Goal: Task Accomplishment & Management: Complete application form

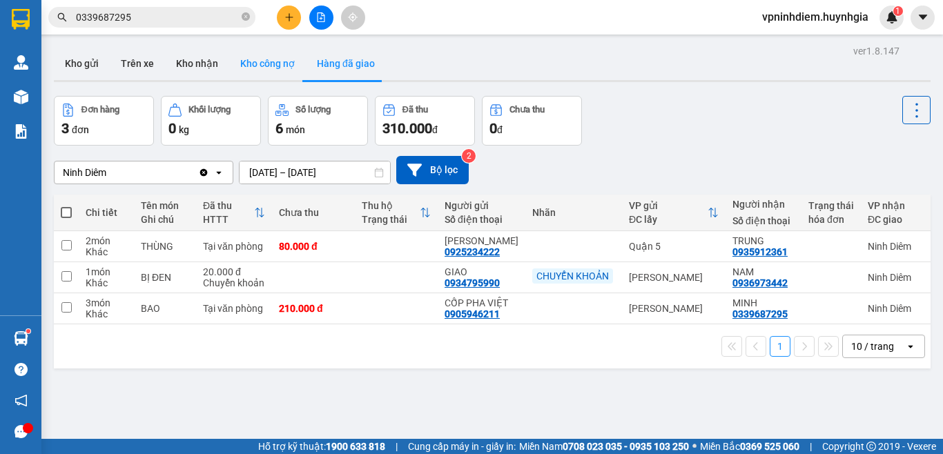
click at [287, 69] on button "Kho công nợ" at bounding box center [267, 63] width 77 height 33
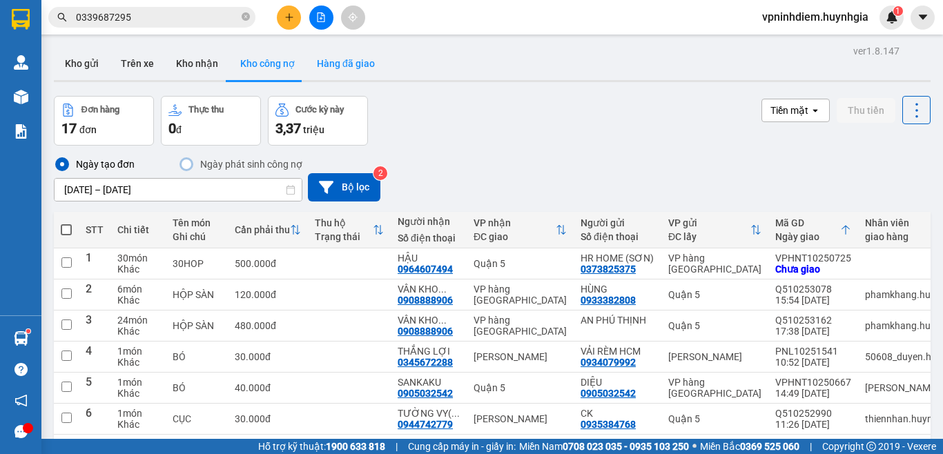
click at [343, 64] on button "Hàng đã giao" at bounding box center [346, 63] width 80 height 33
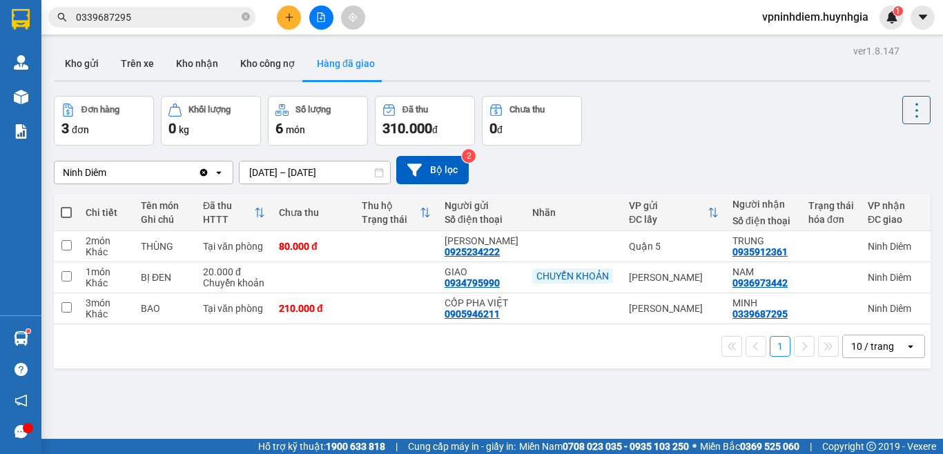
drag, startPoint x: 88, startPoint y: 95, endPoint x: 472, endPoint y: 63, distance: 384.5
click at [491, 80] on section "Kết quả tìm kiếm ( 2 ) Bộ lọc Mã ĐH Trạng thái Món hàng Thu hộ Tổng cước Chưa c…" at bounding box center [471, 227] width 943 height 454
click at [291, 21] on icon "plus" at bounding box center [289, 17] width 10 height 10
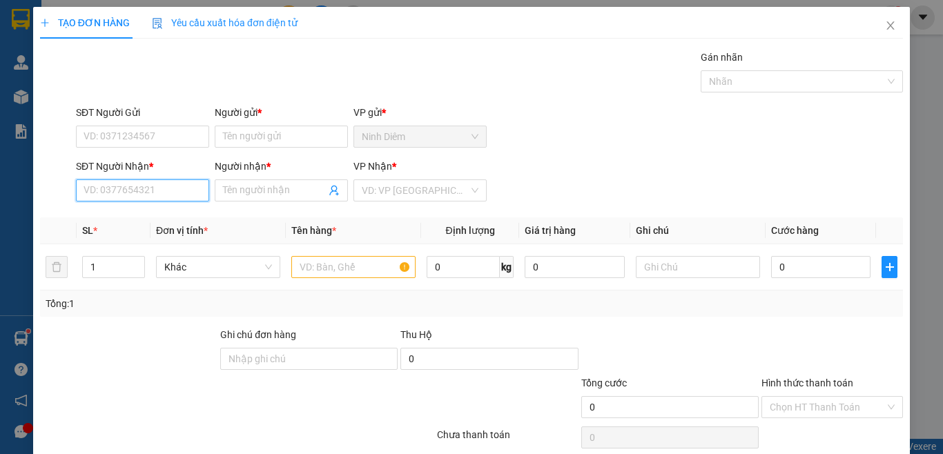
click at [136, 193] on input "SĐT Người Nhận *" at bounding box center [142, 191] width 133 height 22
type input "0906666680"
click at [278, 194] on input "Người nhận *" at bounding box center [274, 190] width 103 height 15
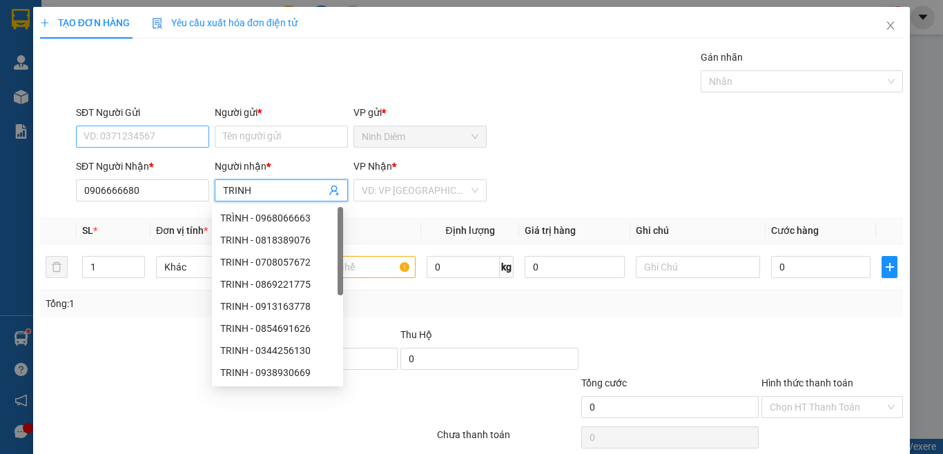
type input "TRINH"
click at [111, 139] on input "SĐT Người Gửi" at bounding box center [142, 137] width 133 height 22
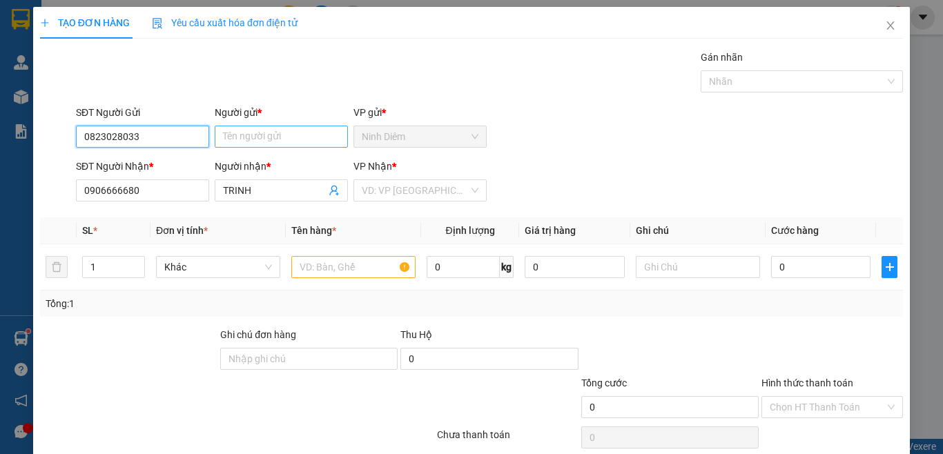
type input "0823028033"
click at [258, 142] on input "Người gửi *" at bounding box center [281, 137] width 133 height 22
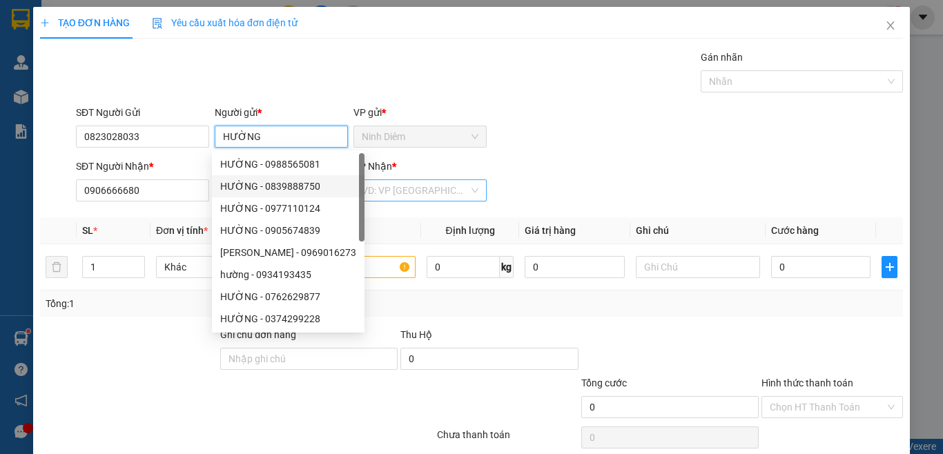
type input "HƯỜNG"
click at [423, 188] on input "search" at bounding box center [415, 190] width 107 height 21
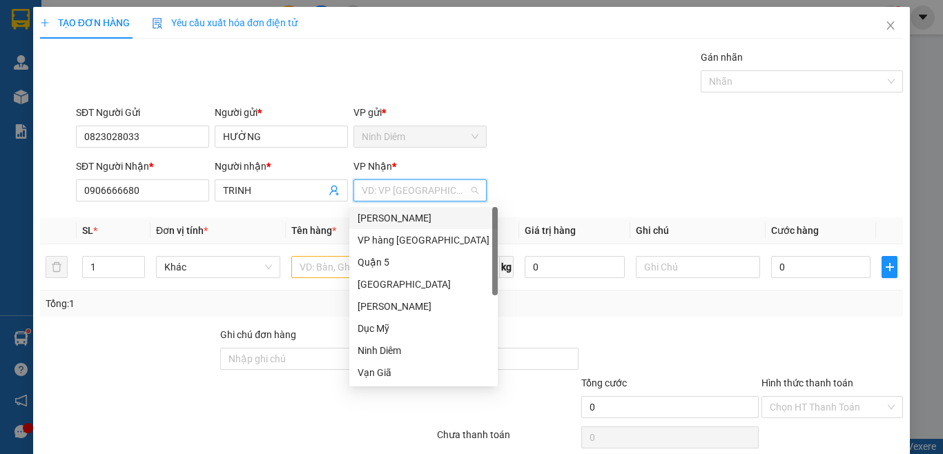
click at [424, 211] on div "[PERSON_NAME]" at bounding box center [424, 218] width 132 height 15
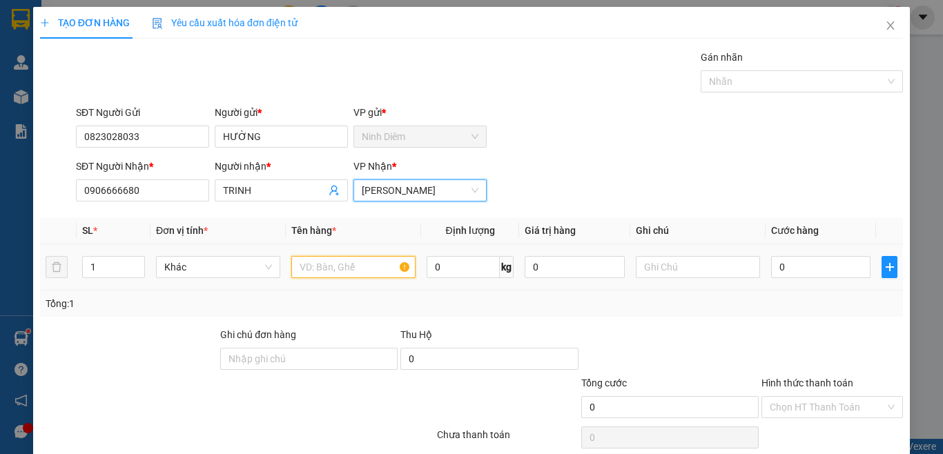
click at [331, 271] on input "text" at bounding box center [353, 267] width 124 height 22
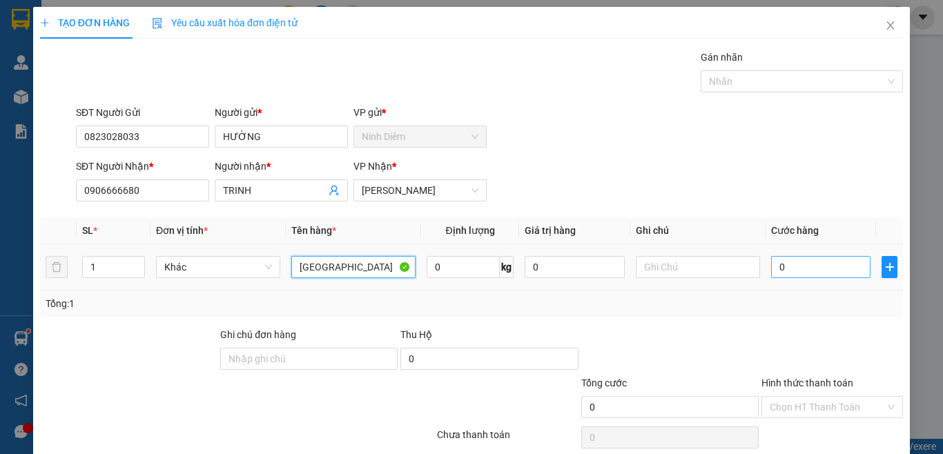
type input "[GEOGRAPHIC_DATA]"
click at [788, 265] on input "0" at bounding box center [820, 267] width 99 height 22
type input "6"
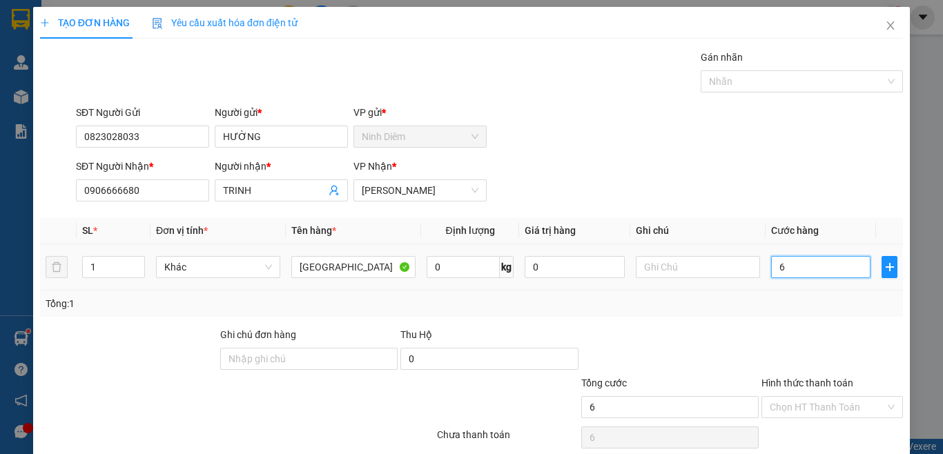
type input "60"
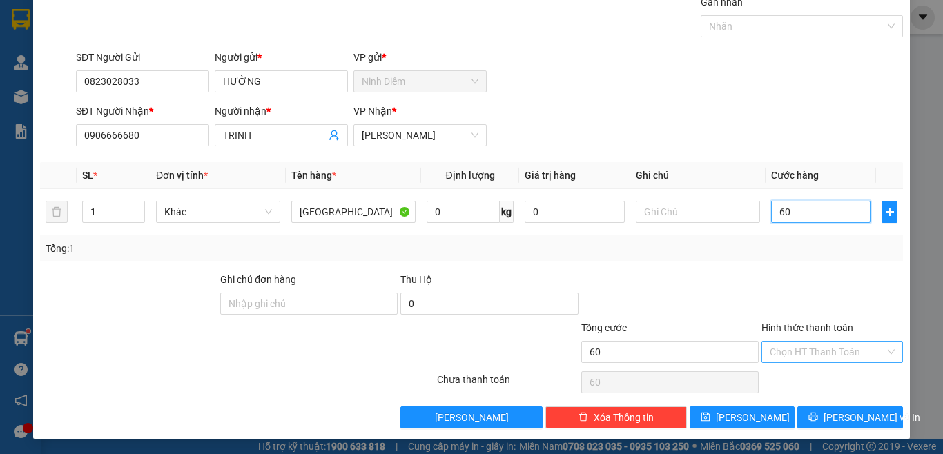
scroll to position [57, 0]
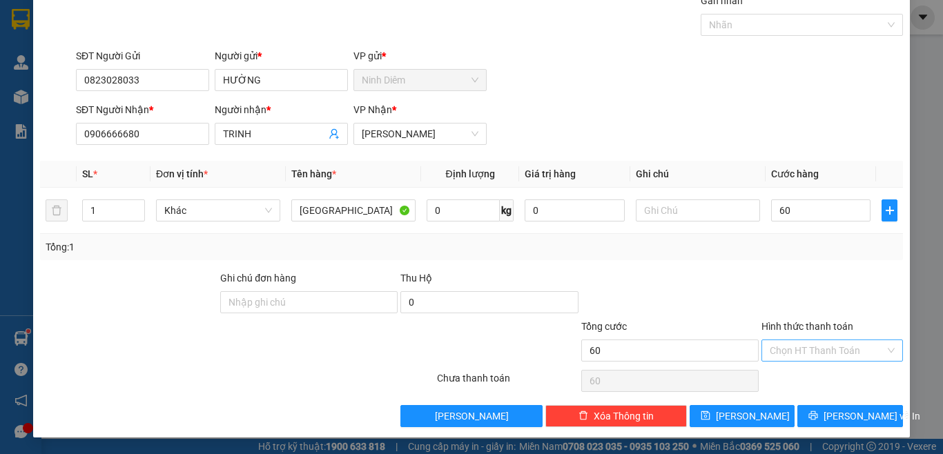
type input "60.000"
click at [813, 354] on input "Hình thức thanh toán" at bounding box center [827, 350] width 115 height 21
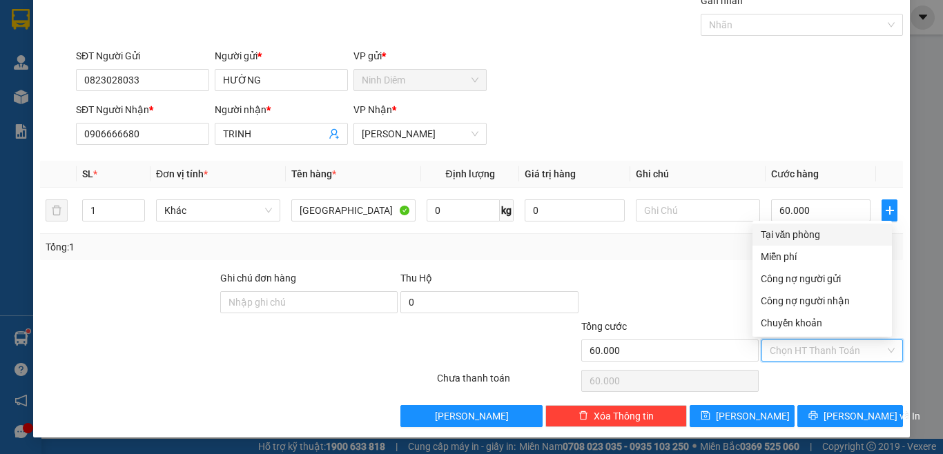
click at [801, 237] on div "Tại văn phòng" at bounding box center [822, 234] width 123 height 15
type input "0"
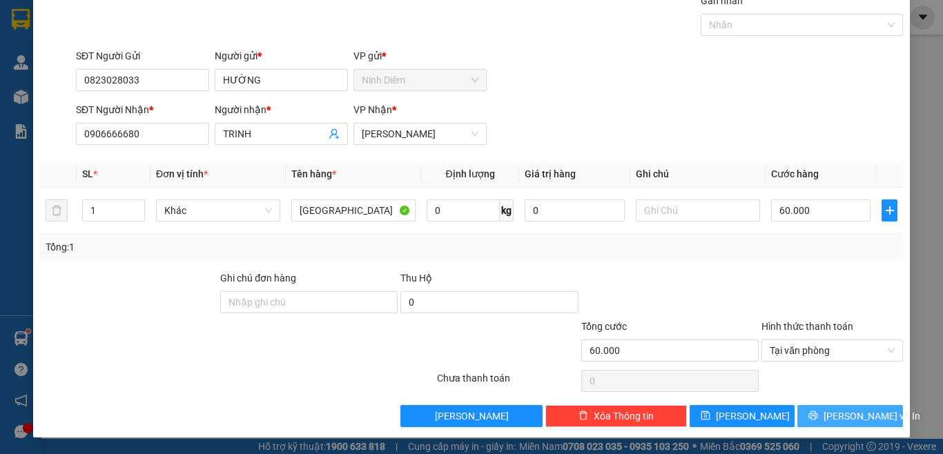
click at [844, 410] on span "[PERSON_NAME] và In" at bounding box center [872, 416] width 97 height 15
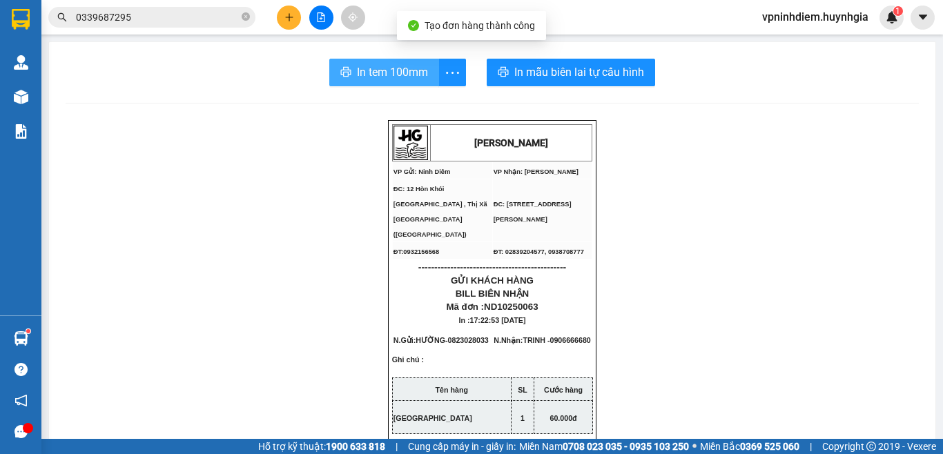
click at [386, 64] on span "In tem 100mm" at bounding box center [392, 72] width 71 height 17
click at [376, 67] on span "In tem 100mm" at bounding box center [392, 72] width 71 height 17
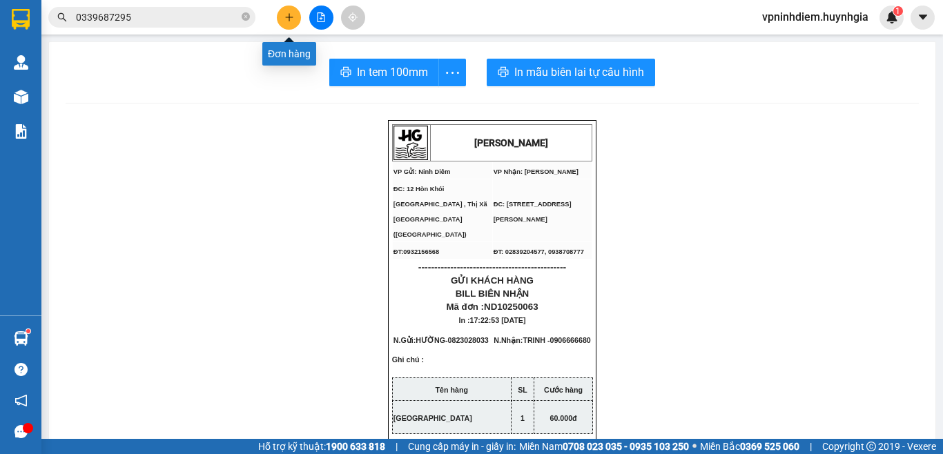
click at [286, 14] on icon "plus" at bounding box center [289, 17] width 10 height 10
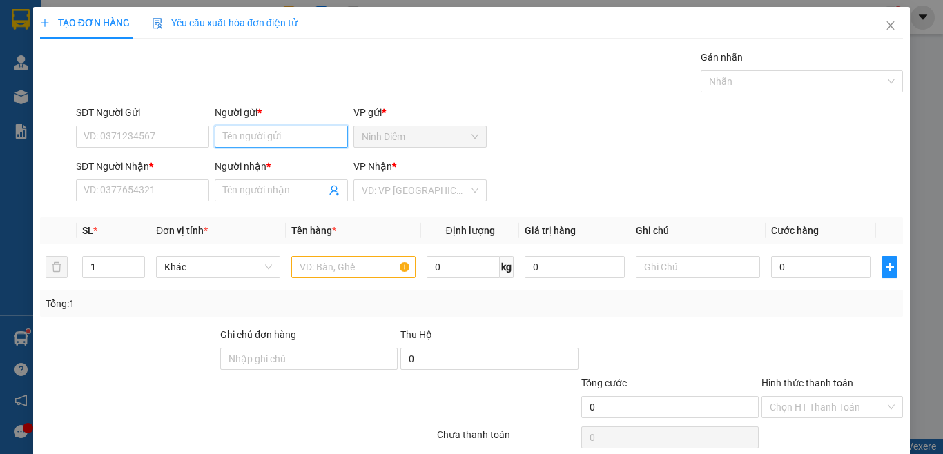
click at [264, 137] on input "Người gửi *" at bounding box center [281, 137] width 133 height 22
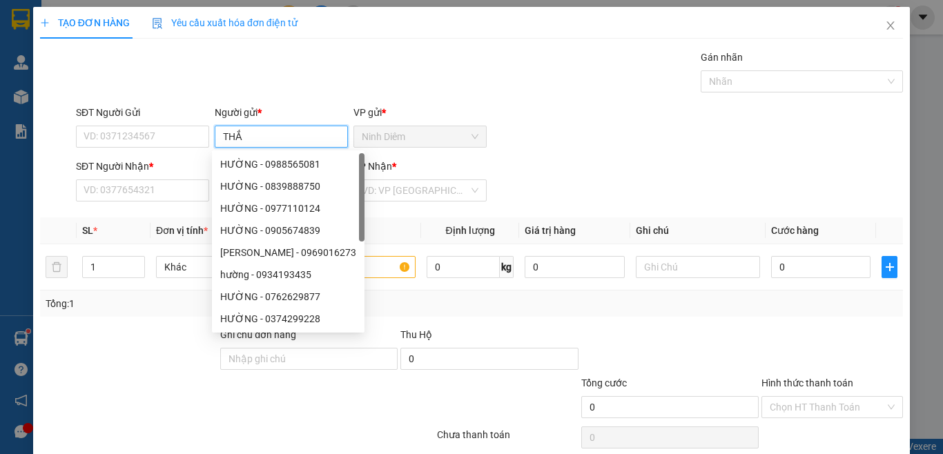
type input "THẮM"
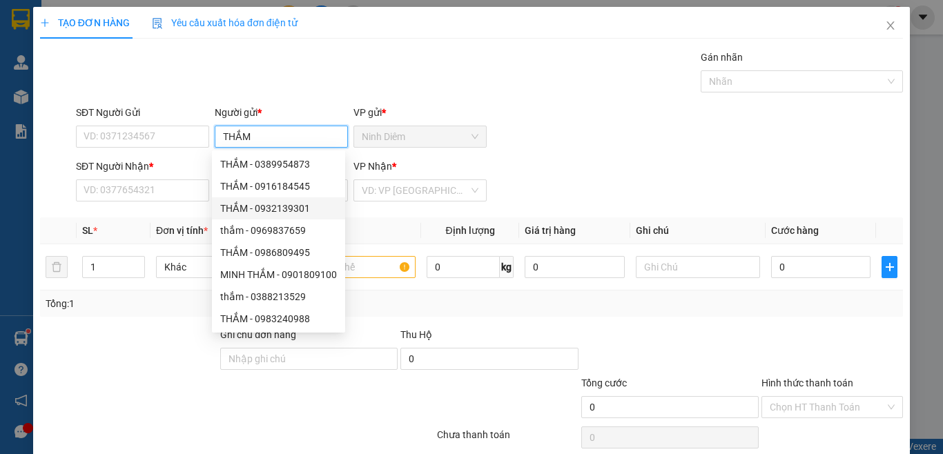
click at [278, 211] on div "THẮM - 0932139301" at bounding box center [278, 208] width 117 height 15
type input "0932139301"
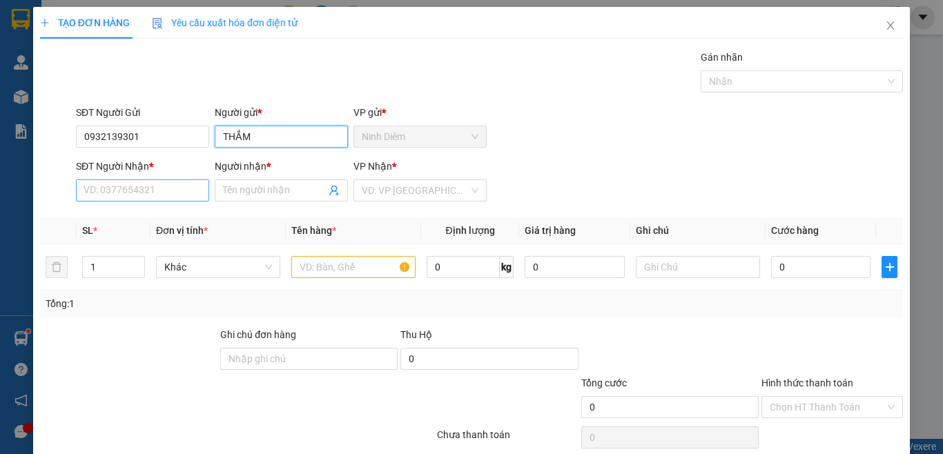
type input "THẮM"
click at [157, 192] on input "SĐT Người Nhận *" at bounding box center [142, 191] width 133 height 22
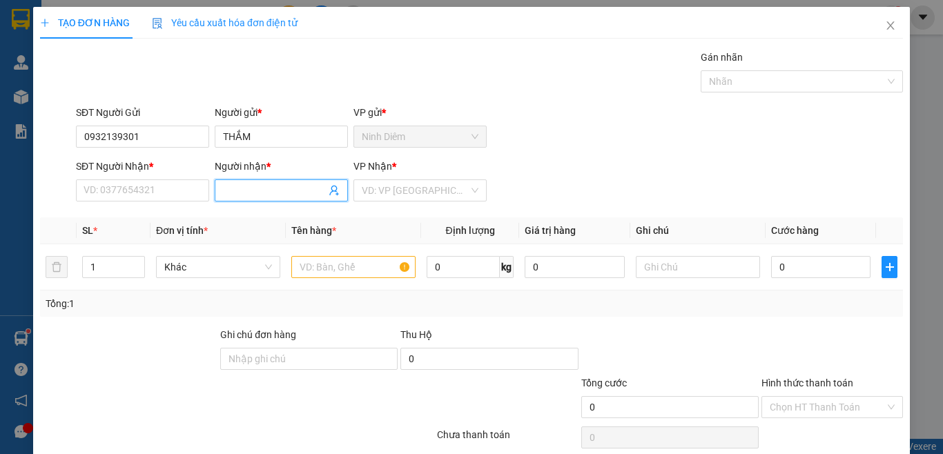
click at [226, 193] on input "Người nhận *" at bounding box center [274, 190] width 103 height 15
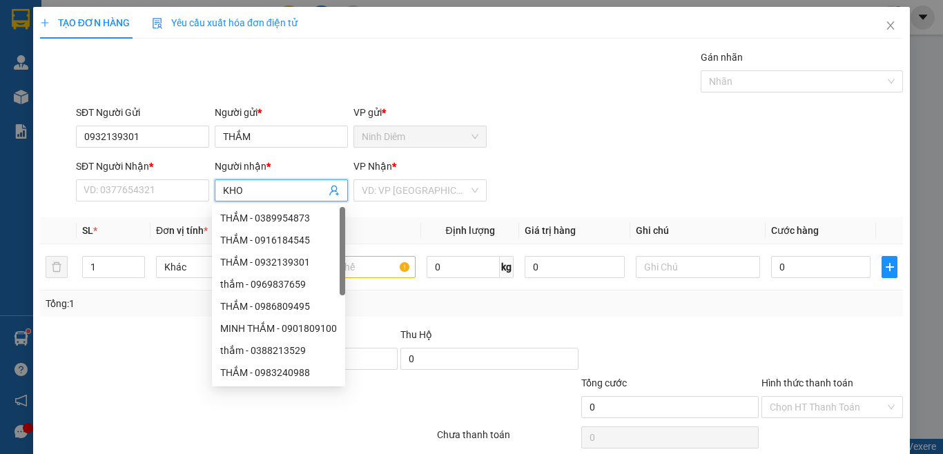
type input "KHOA"
click at [254, 262] on div "KHOA - 0329381344" at bounding box center [278, 262] width 117 height 15
type input "0329381344"
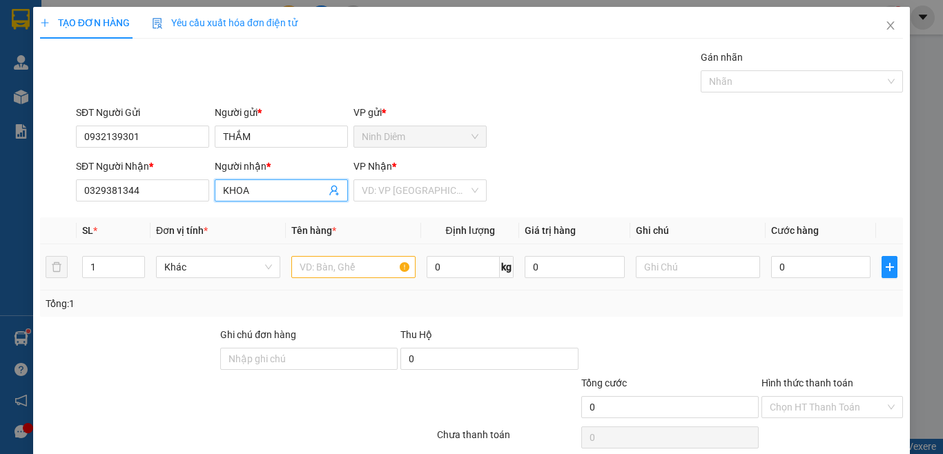
type input "KHOA"
click at [294, 267] on input "text" at bounding box center [353, 267] width 124 height 22
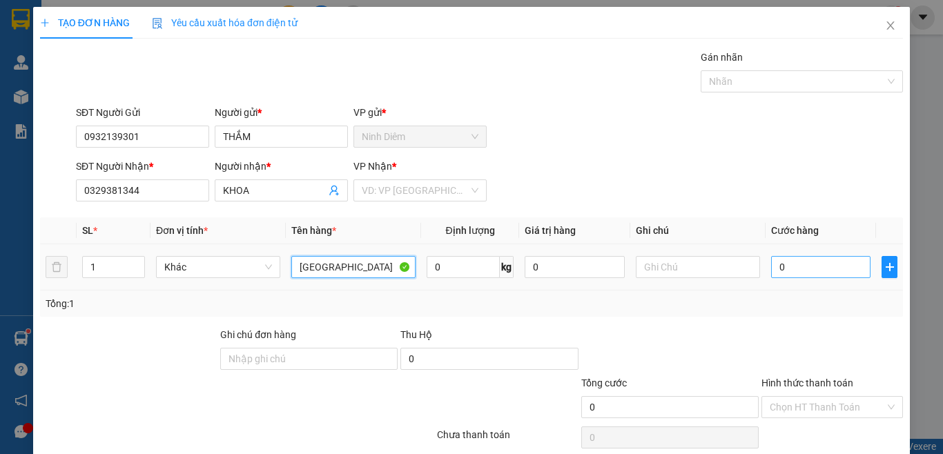
type input "[GEOGRAPHIC_DATA]"
click at [787, 271] on input "0" at bounding box center [820, 267] width 99 height 22
type input "1"
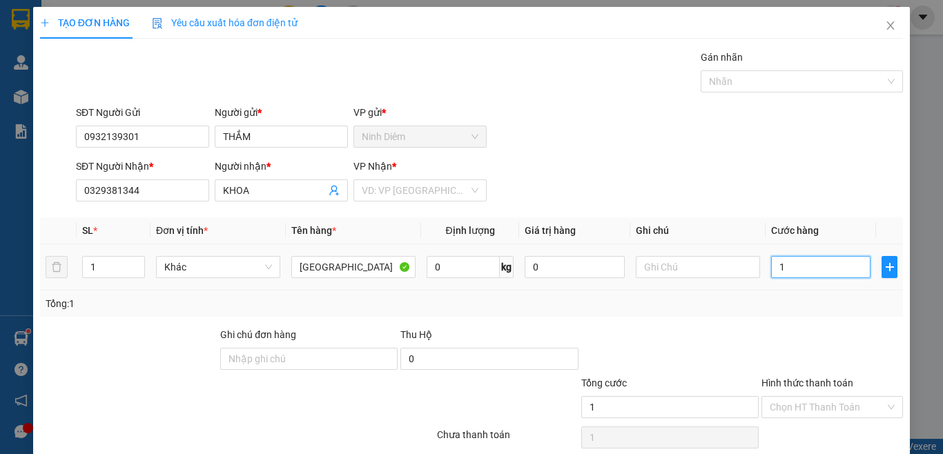
type input "10"
type input "100"
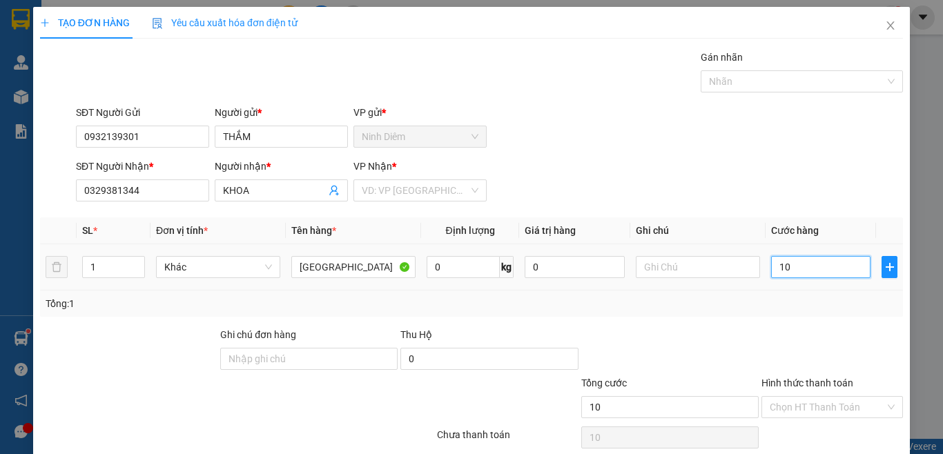
type input "100"
type input "100.000"
click at [783, 311] on div "Tổng: 1" at bounding box center [471, 304] width 863 height 26
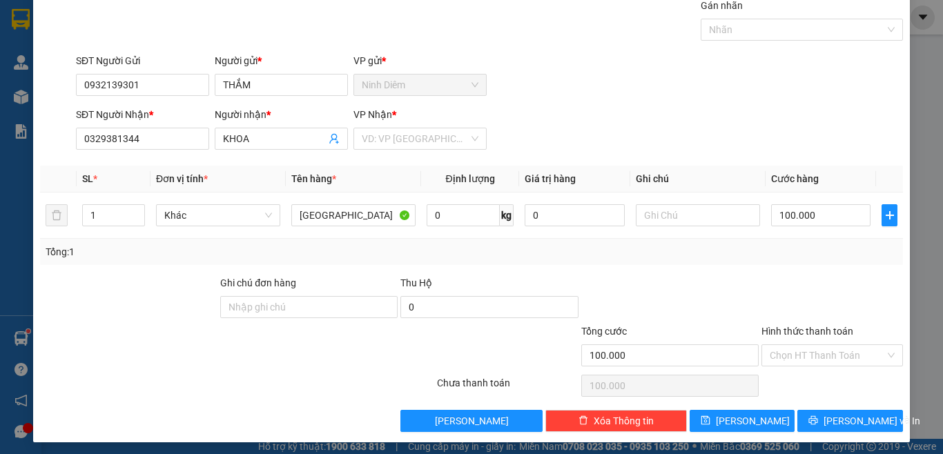
scroll to position [57, 0]
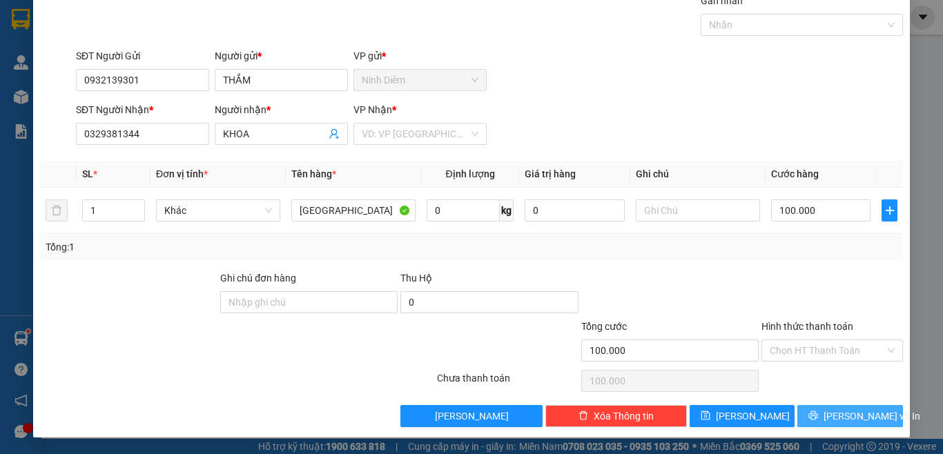
click at [840, 412] on span "[PERSON_NAME] và In" at bounding box center [872, 416] width 97 height 15
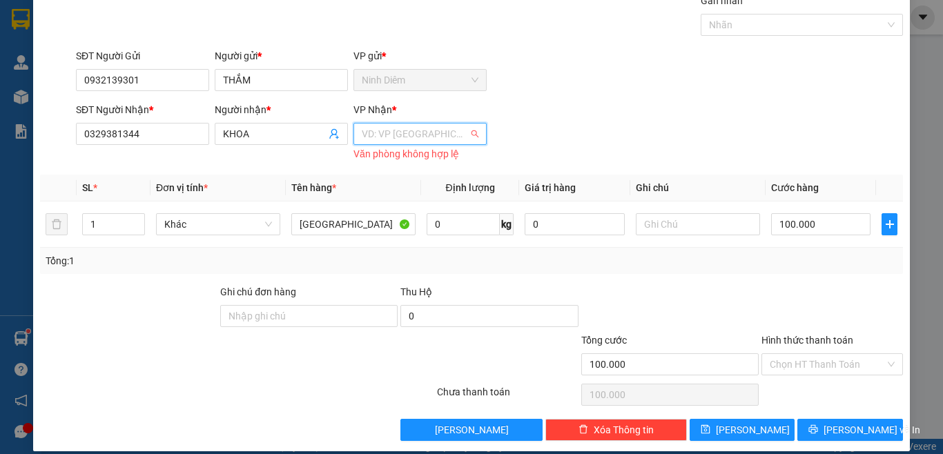
click at [421, 131] on input "search" at bounding box center [415, 134] width 107 height 21
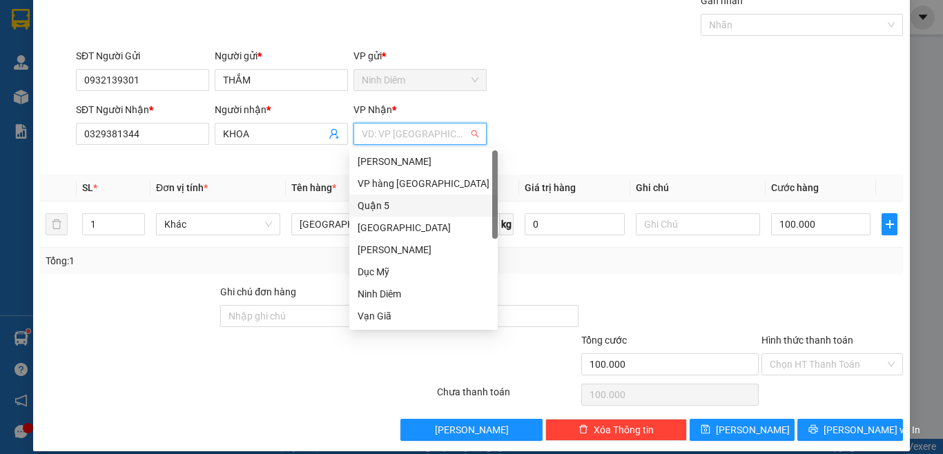
click at [401, 206] on div "Quận 5" at bounding box center [424, 205] width 132 height 15
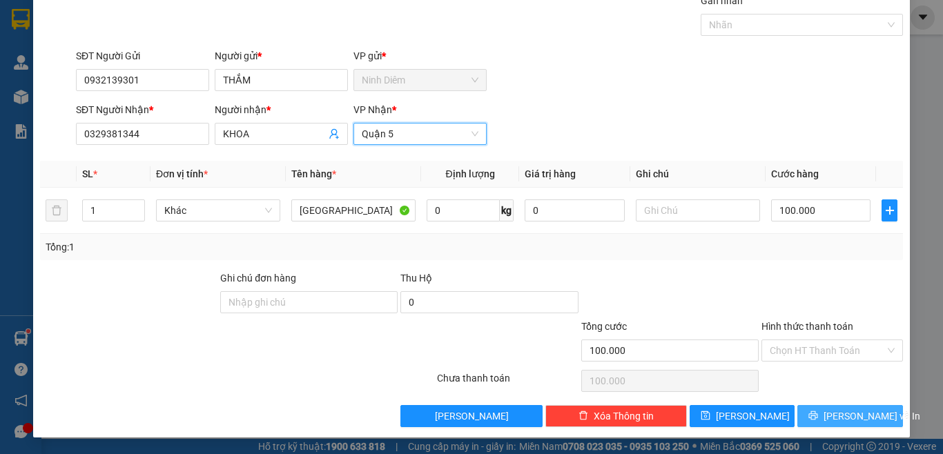
click at [862, 414] on span "[PERSON_NAME] và In" at bounding box center [872, 416] width 97 height 15
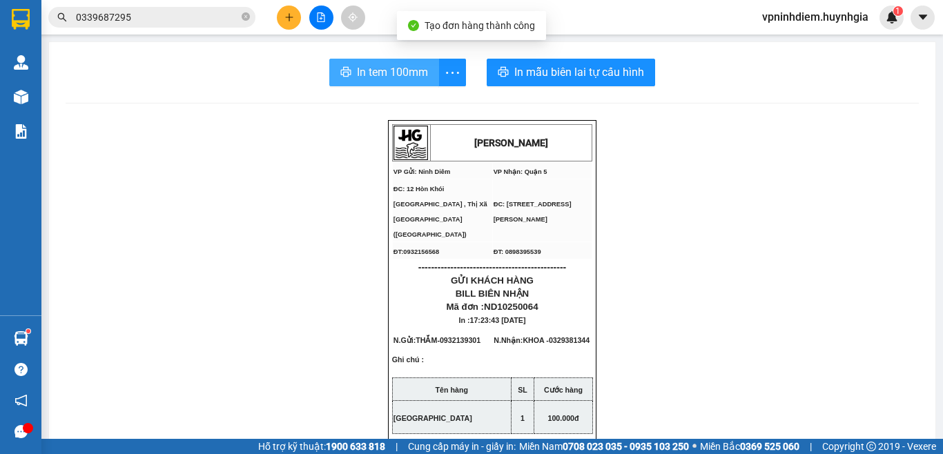
click at [375, 77] on span "In tem 100mm" at bounding box center [392, 72] width 71 height 17
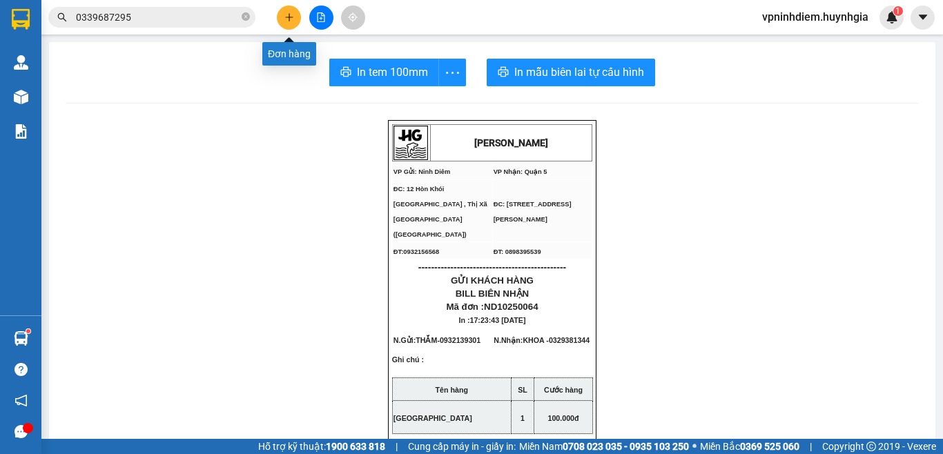
click at [292, 17] on icon "plus" at bounding box center [289, 17] width 8 height 1
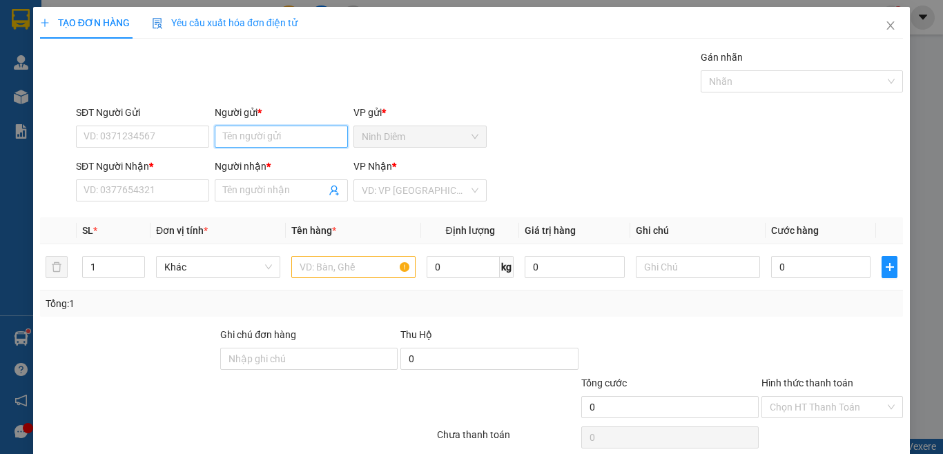
click at [275, 140] on input "Người gửi *" at bounding box center [281, 137] width 133 height 22
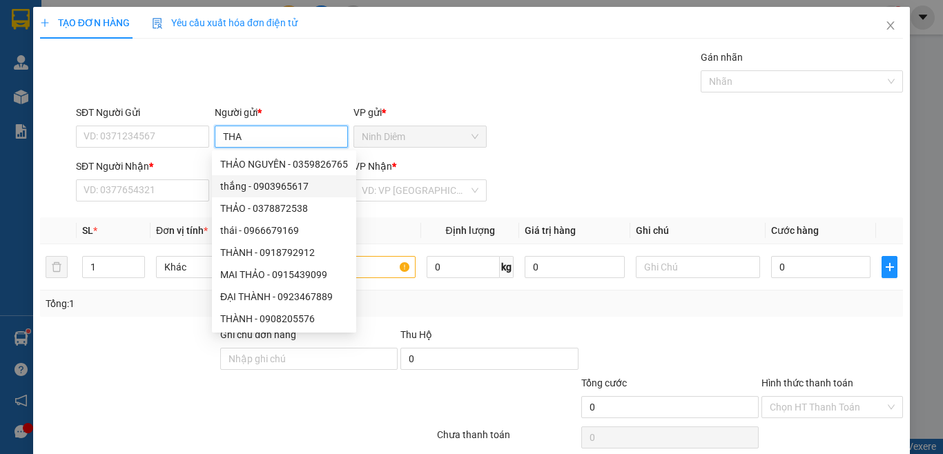
type input "[MEDICAL_DATA]"
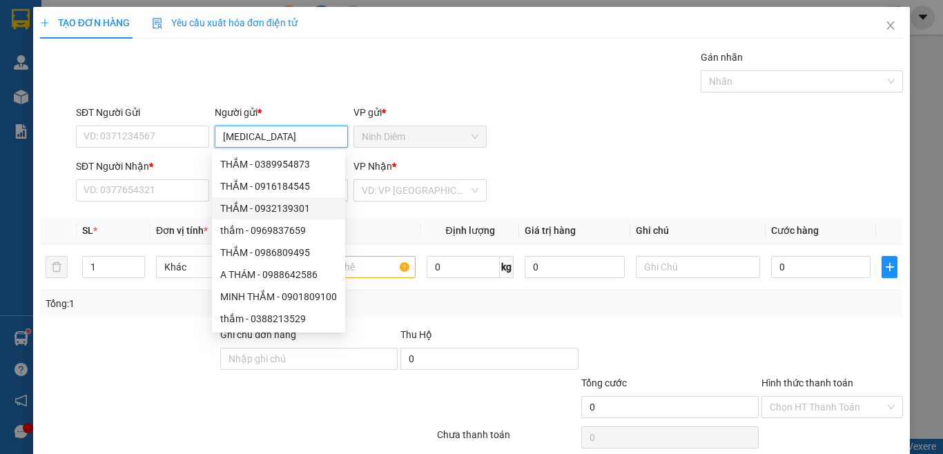
click at [287, 210] on div "THẮM - 0932139301" at bounding box center [278, 208] width 117 height 15
type input "0932139301"
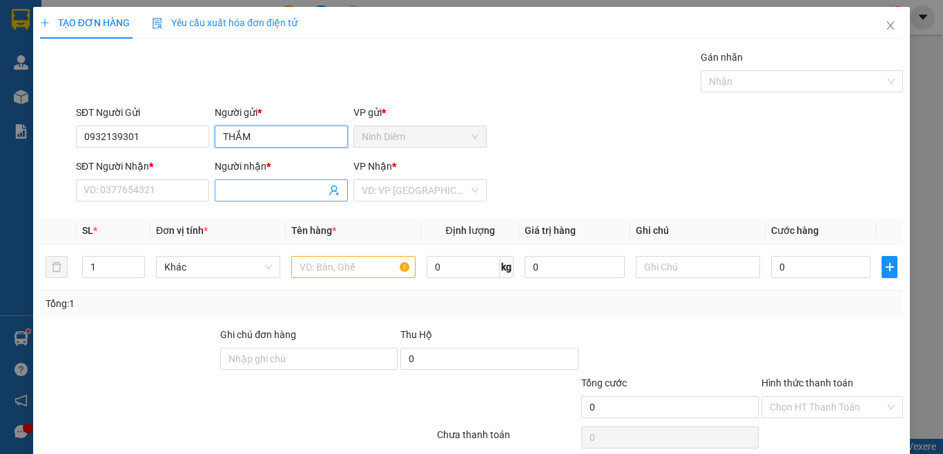
type input "THẮM"
click at [295, 193] on input "Người nhận *" at bounding box center [274, 190] width 103 height 15
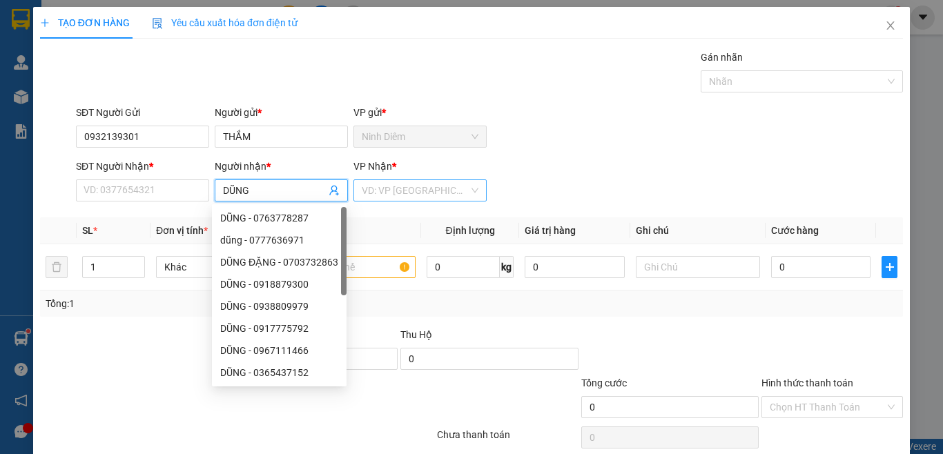
type input "DŨNG"
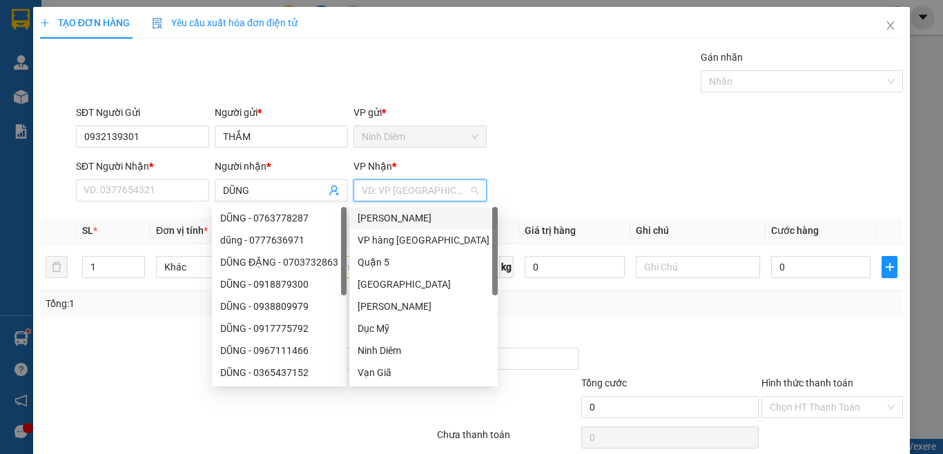
click at [423, 194] on input "search" at bounding box center [415, 190] width 107 height 21
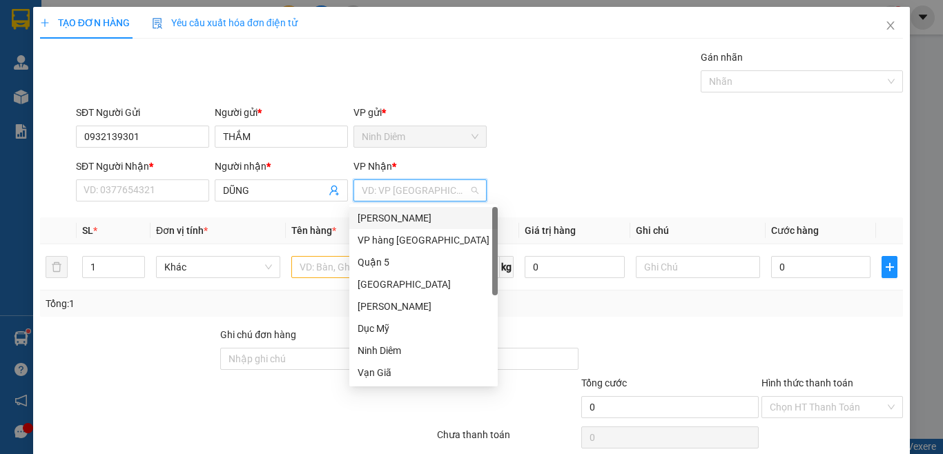
click at [414, 217] on div "[PERSON_NAME]" at bounding box center [424, 218] width 132 height 15
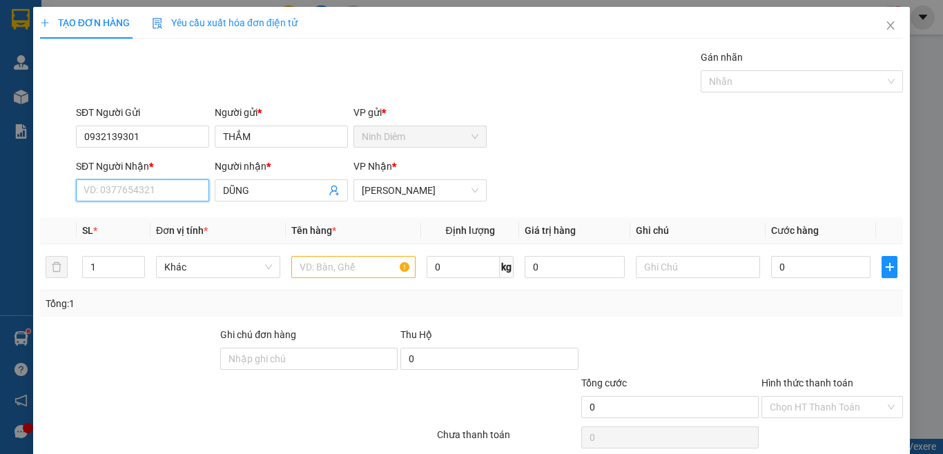
click at [148, 193] on input "SĐT Người Nhận *" at bounding box center [142, 191] width 133 height 22
type input "0362285205"
click at [344, 269] on input "text" at bounding box center [353, 267] width 124 height 22
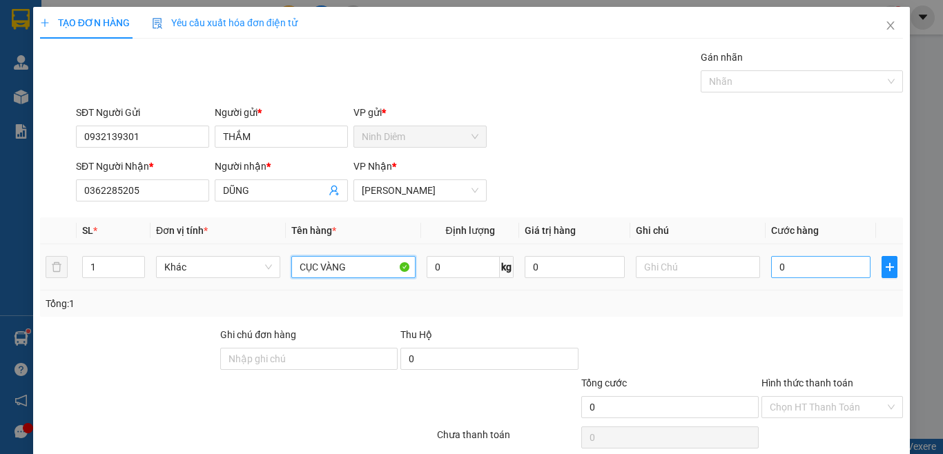
type input "CỤC VÀNG"
click at [806, 266] on input "0" at bounding box center [820, 267] width 99 height 22
type input "4"
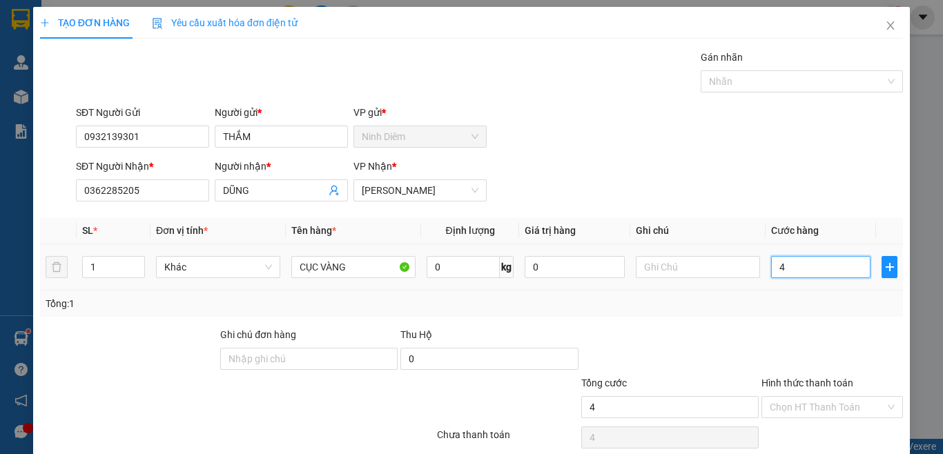
type input "40"
type input "40.000"
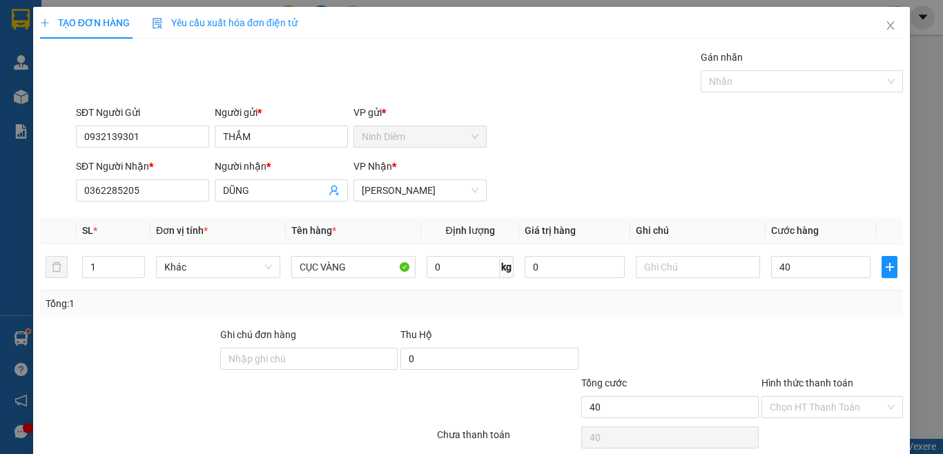
type input "40.000"
click at [811, 327] on div at bounding box center [832, 351] width 144 height 48
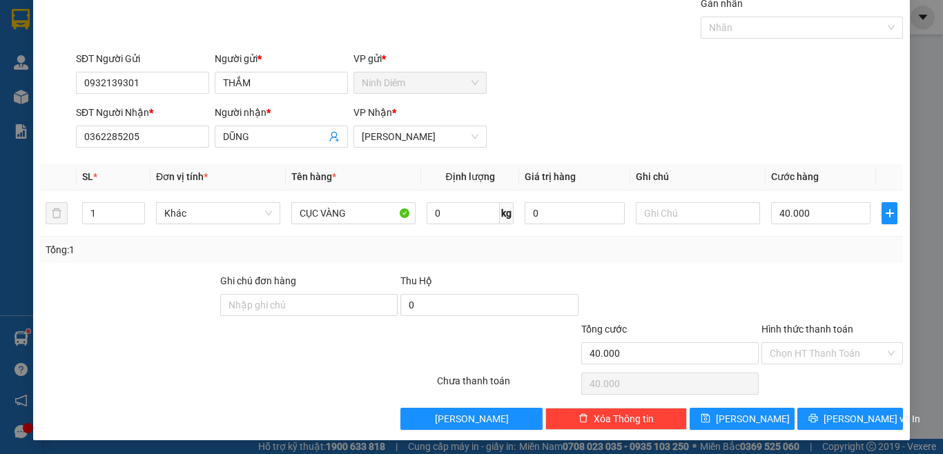
scroll to position [57, 0]
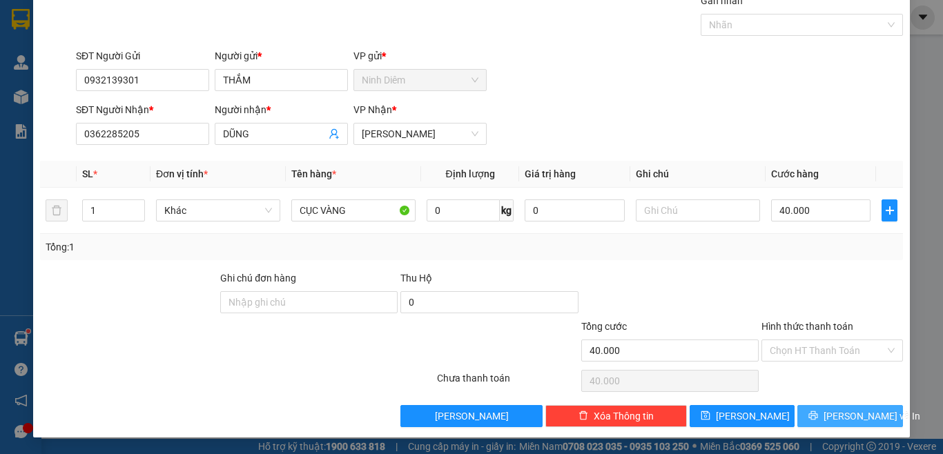
click at [834, 421] on span "[PERSON_NAME] và In" at bounding box center [872, 416] width 97 height 15
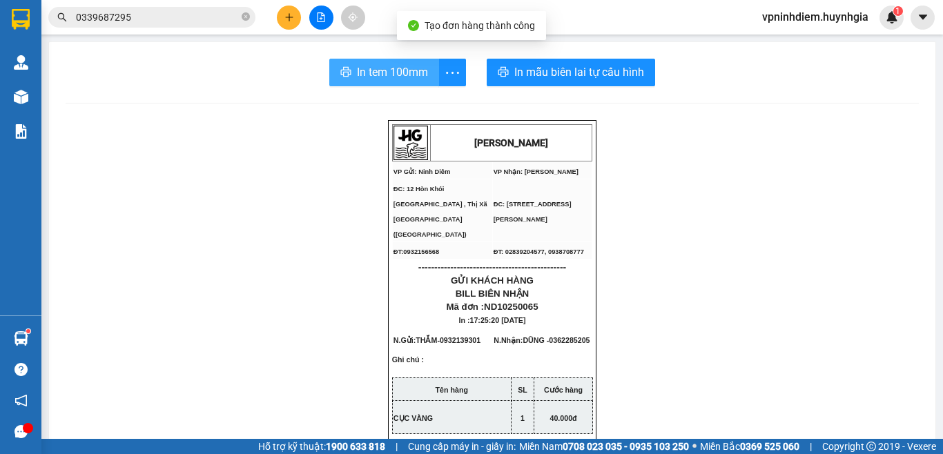
click at [384, 68] on span "In tem 100mm" at bounding box center [392, 72] width 71 height 17
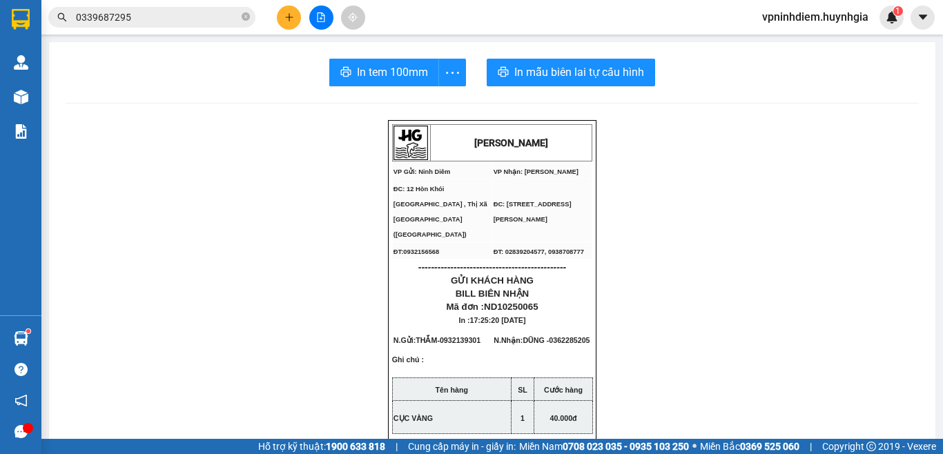
click at [293, 18] on icon "plus" at bounding box center [289, 17] width 10 height 10
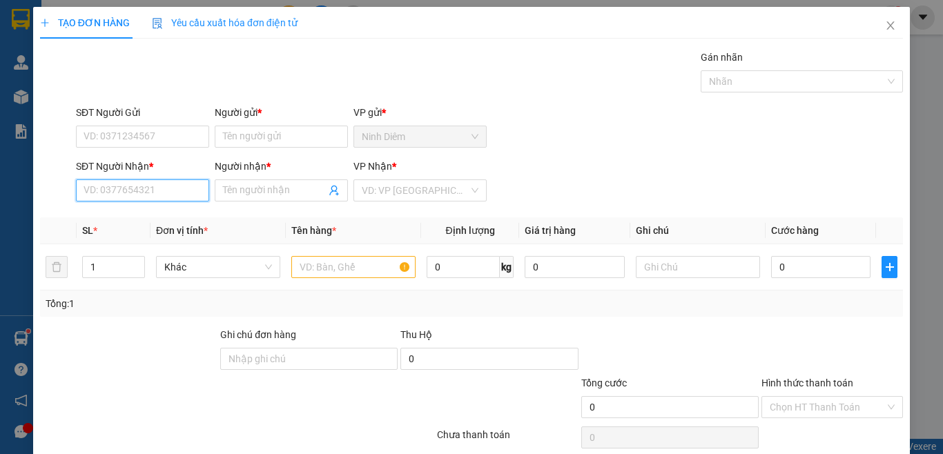
click at [172, 193] on input "SĐT Người Nhận *" at bounding box center [142, 191] width 133 height 22
type input "0909299818"
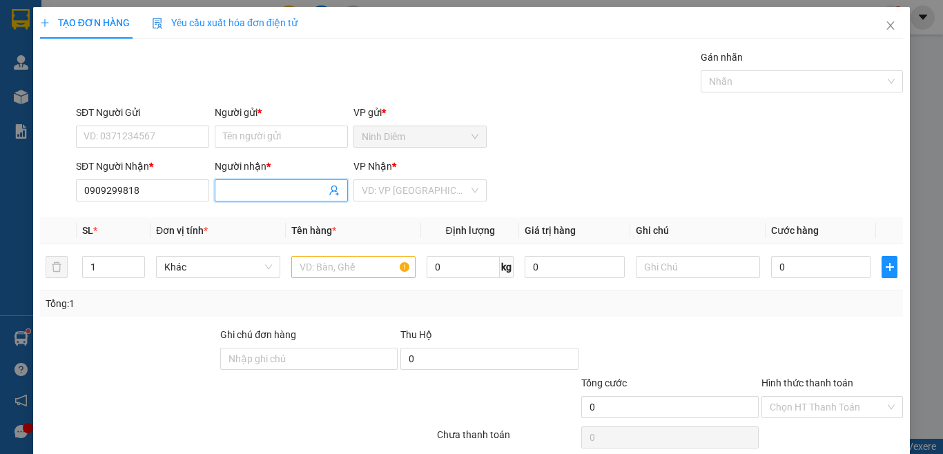
click at [266, 192] on input "Người nhận *" at bounding box center [274, 190] width 103 height 15
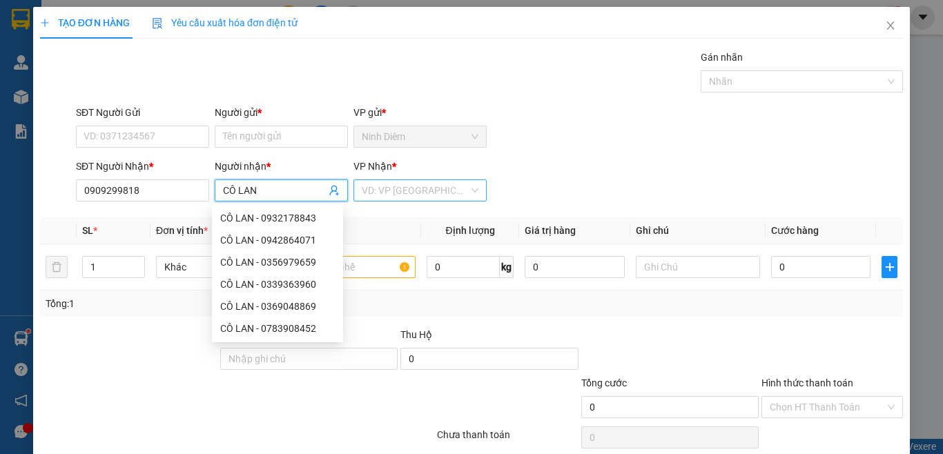
type input "CÔ LAN"
click at [386, 193] on input "search" at bounding box center [415, 190] width 107 height 21
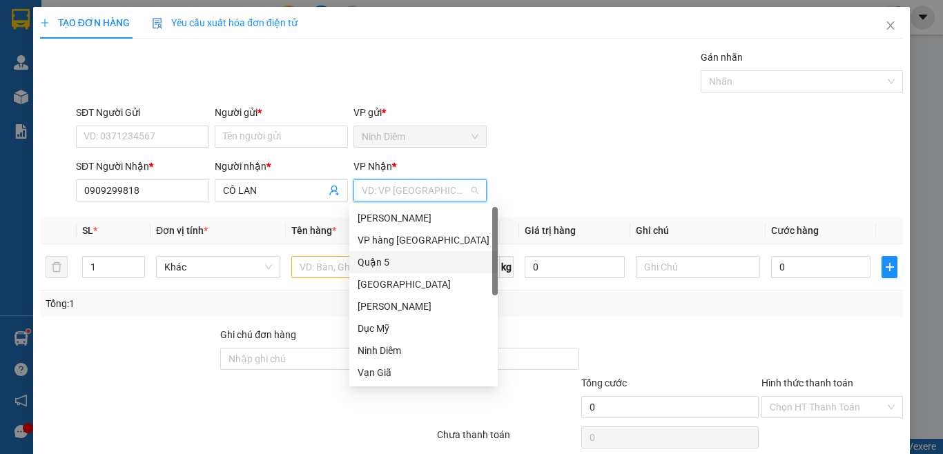
click at [383, 260] on div "Quận 5" at bounding box center [424, 262] width 132 height 15
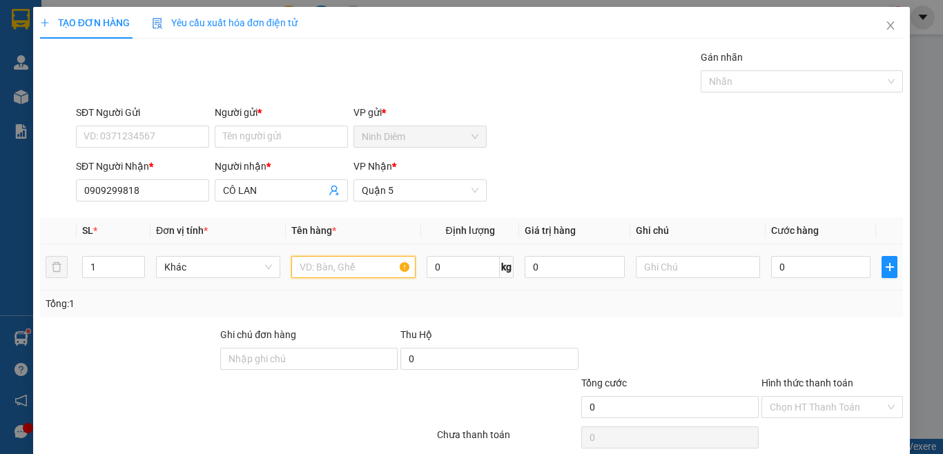
click at [313, 262] on input "text" at bounding box center [353, 267] width 124 height 22
type input "[GEOGRAPHIC_DATA]"
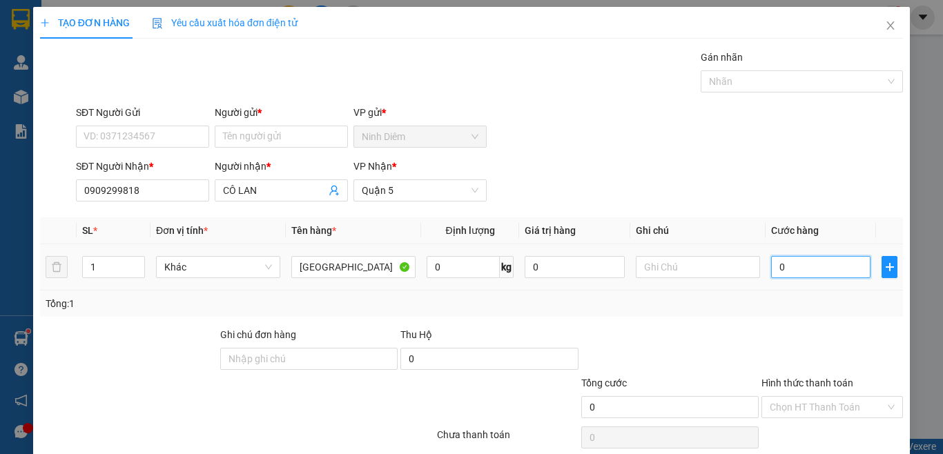
click at [821, 270] on input "0" at bounding box center [820, 267] width 99 height 22
type input "3"
type input "30"
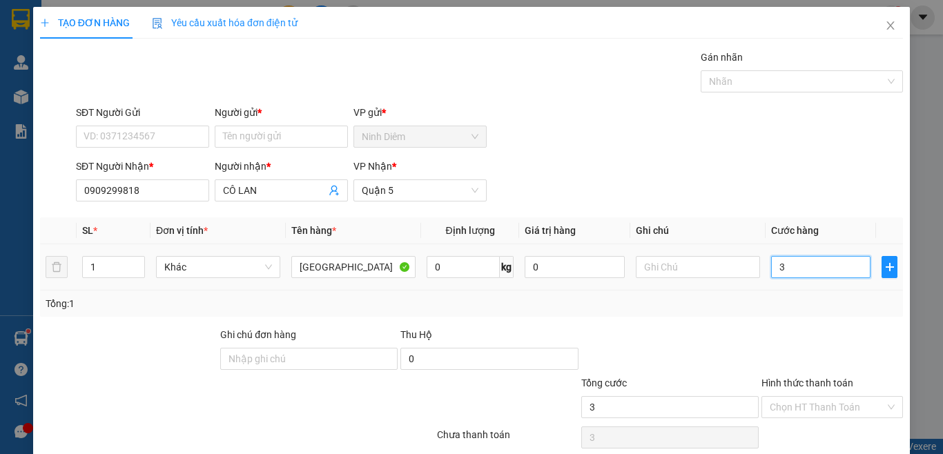
type input "30"
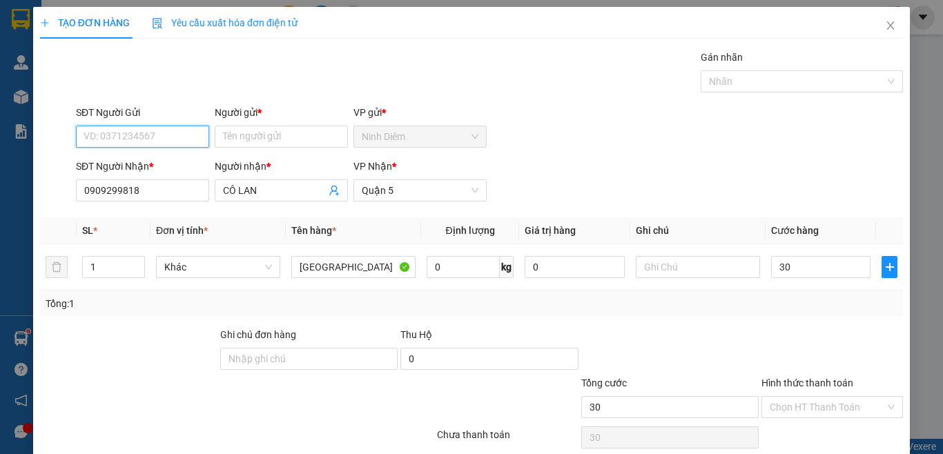
type input "30.000"
click at [139, 137] on input "SĐT Người Gửi" at bounding box center [142, 137] width 133 height 22
type input "0364547170"
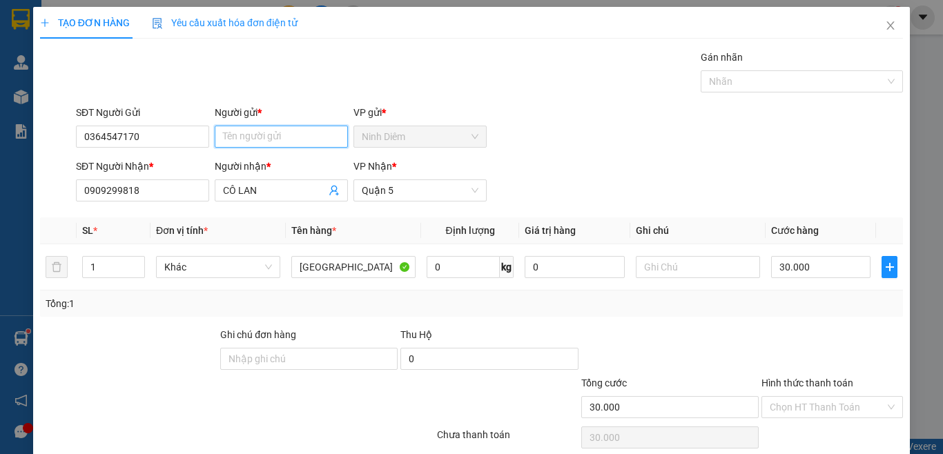
click at [280, 142] on input "Người gửi *" at bounding box center [281, 137] width 133 height 22
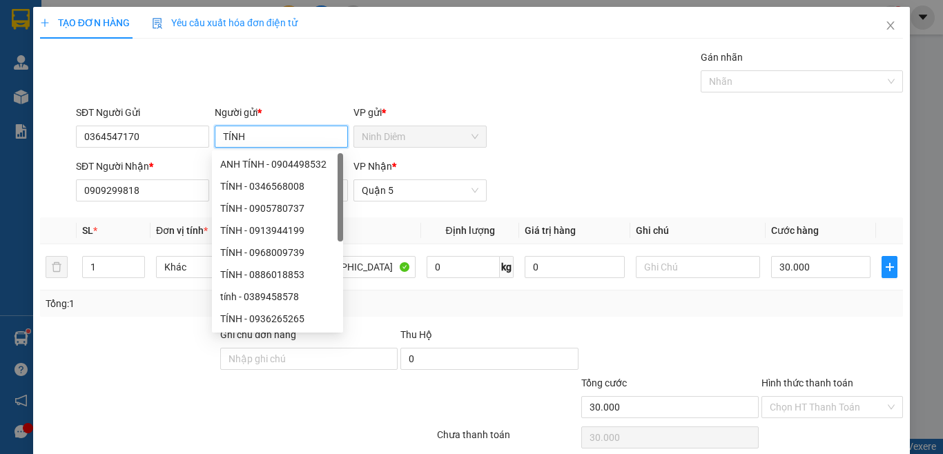
type input "TÍNH"
click at [530, 153] on form "SĐT Người Gửi 0364547170 Người gửi * TÍNH VP gửi * Ninh Diêm SĐT Người Nhận * 0…" at bounding box center [471, 156] width 863 height 102
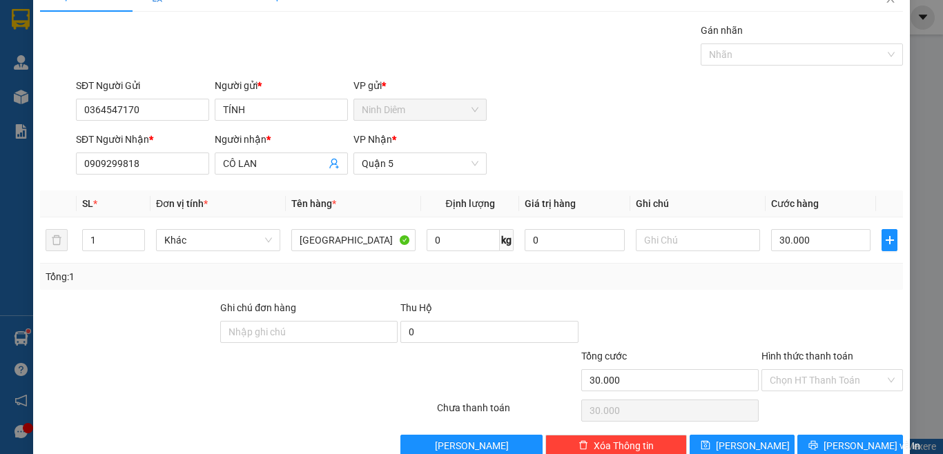
scroll to position [57, 0]
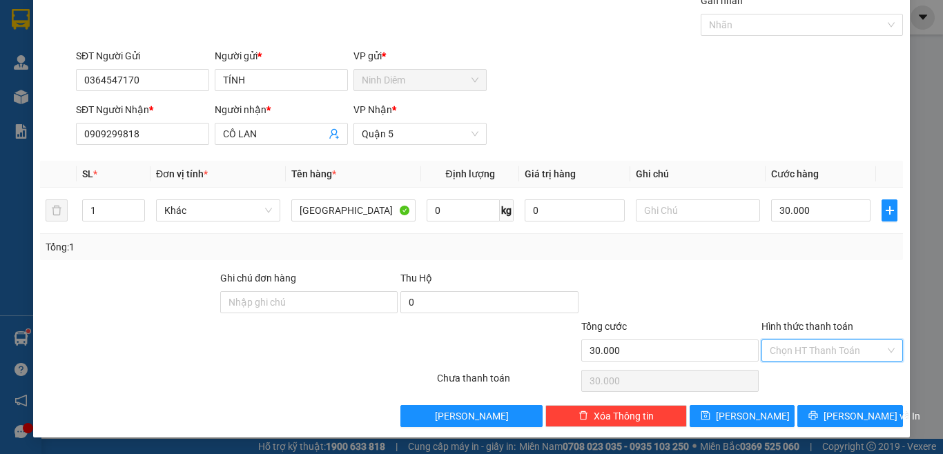
click at [816, 356] on input "Hình thức thanh toán" at bounding box center [827, 350] width 115 height 21
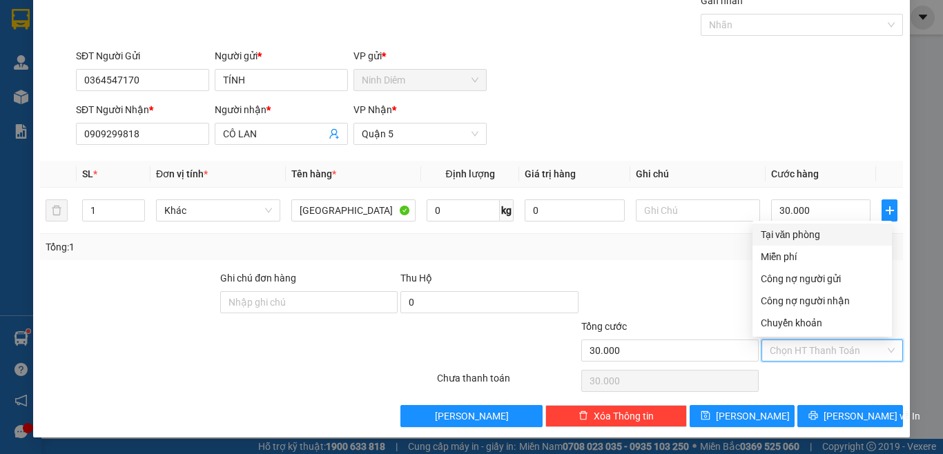
click at [796, 235] on div "Tại văn phòng" at bounding box center [822, 234] width 123 height 15
type input "0"
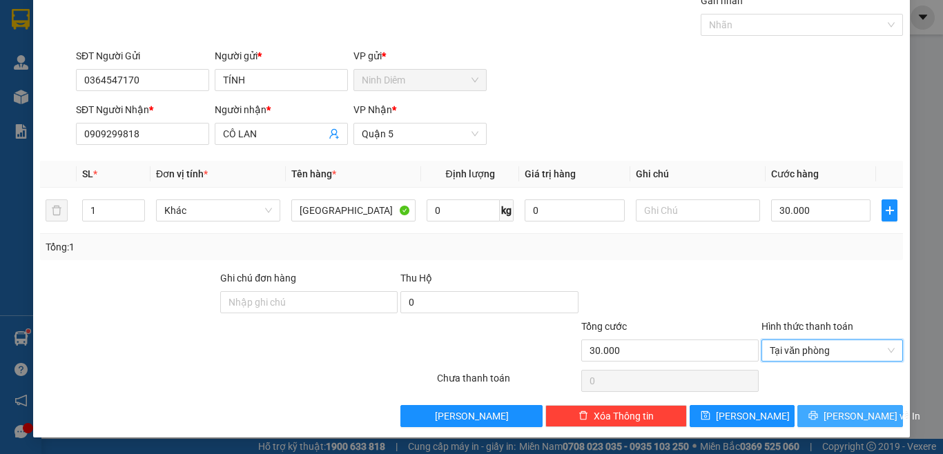
click at [831, 415] on span "[PERSON_NAME] và In" at bounding box center [872, 416] width 97 height 15
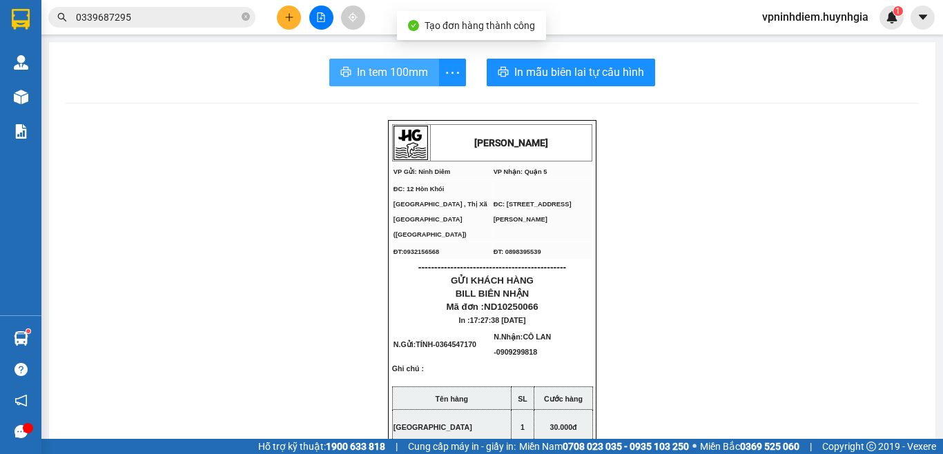
click at [387, 67] on span "In tem 100mm" at bounding box center [392, 72] width 71 height 17
click at [386, 81] on span "In tem 100mm" at bounding box center [392, 72] width 71 height 17
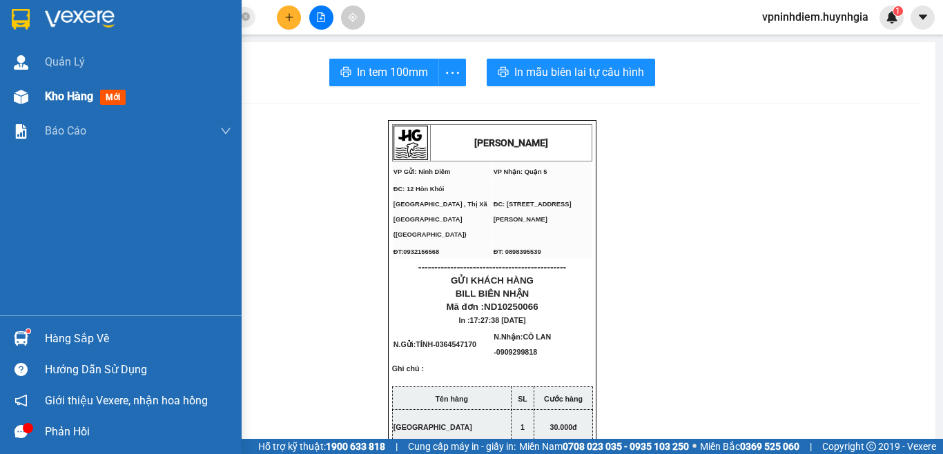
click at [79, 97] on span "Kho hàng" at bounding box center [69, 96] width 48 height 13
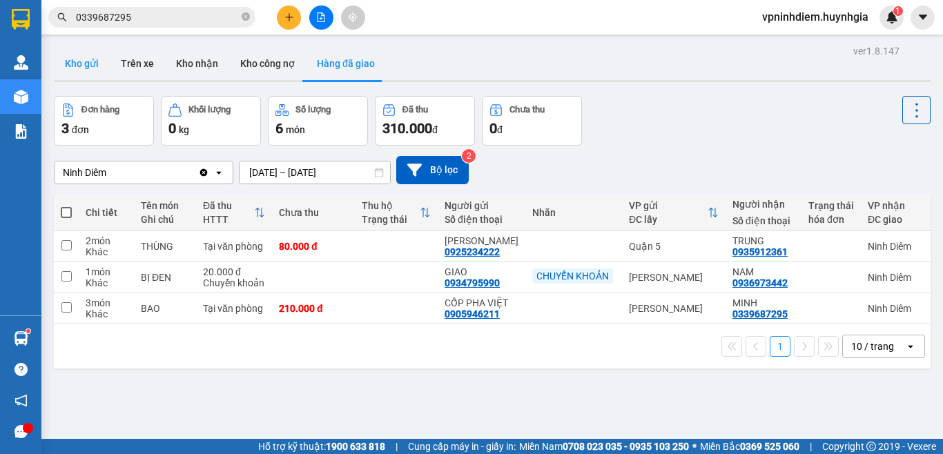
click at [77, 64] on button "Kho gửi" at bounding box center [82, 63] width 56 height 33
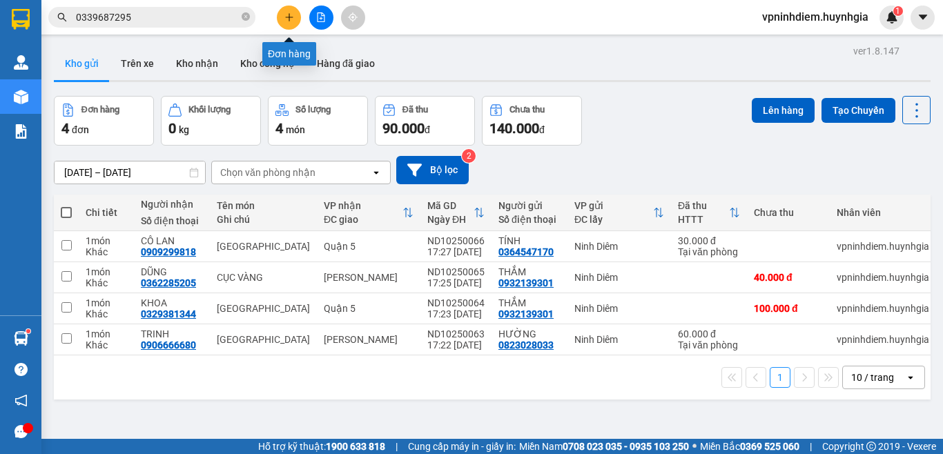
click at [294, 18] on button at bounding box center [289, 18] width 24 height 24
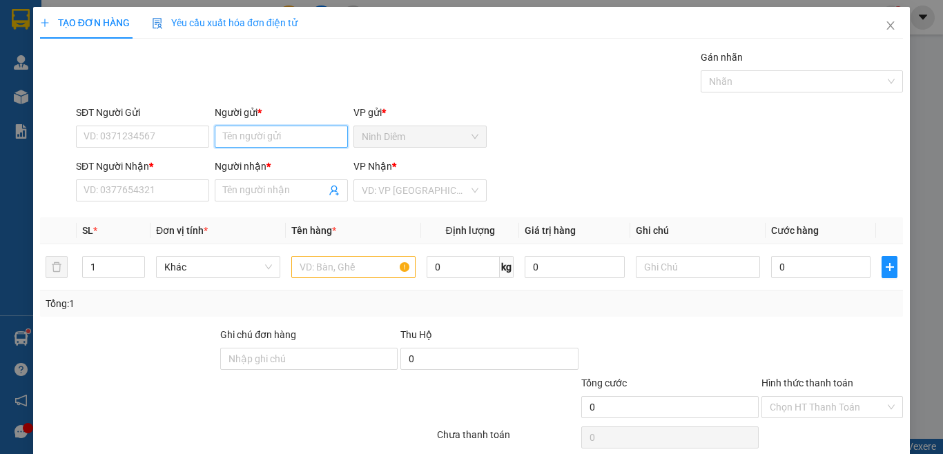
click at [237, 143] on input "Người gửi *" at bounding box center [281, 137] width 133 height 22
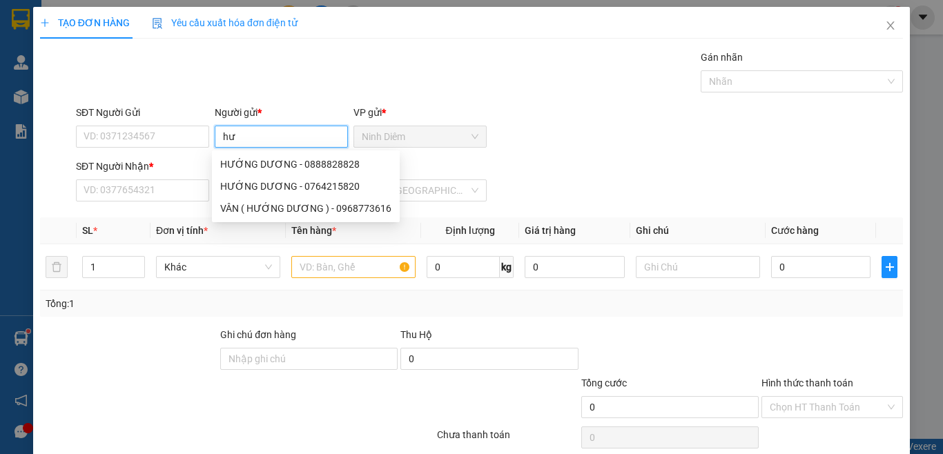
type input "h"
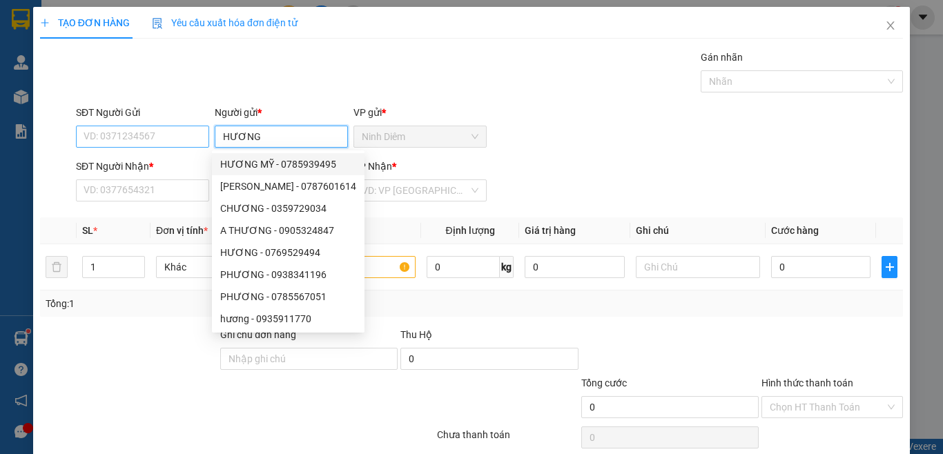
type input "HƯƠNG"
click at [153, 130] on input "SĐT Người Gửi" at bounding box center [142, 137] width 133 height 22
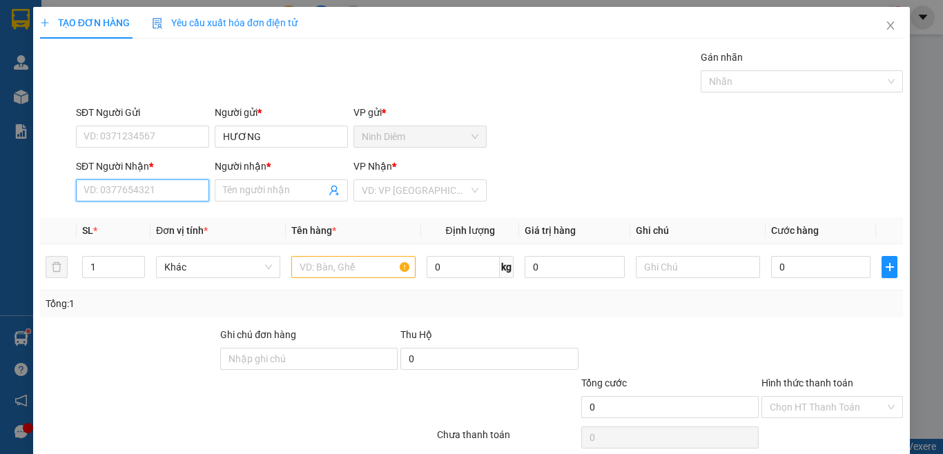
click at [117, 197] on input "SĐT Người Nhận *" at bounding box center [142, 191] width 133 height 22
type input "0906753753"
click at [245, 191] on input "Người nhận *" at bounding box center [274, 190] width 103 height 15
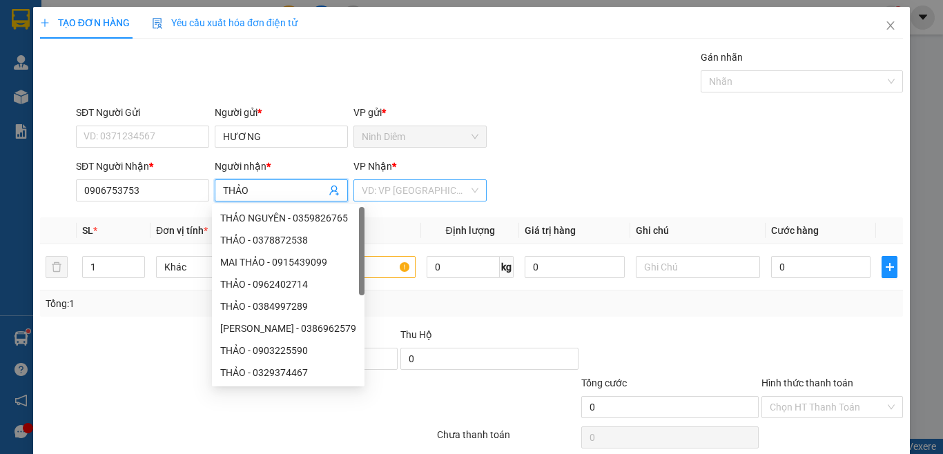
type input "THẢO"
click at [414, 199] on input "search" at bounding box center [415, 190] width 107 height 21
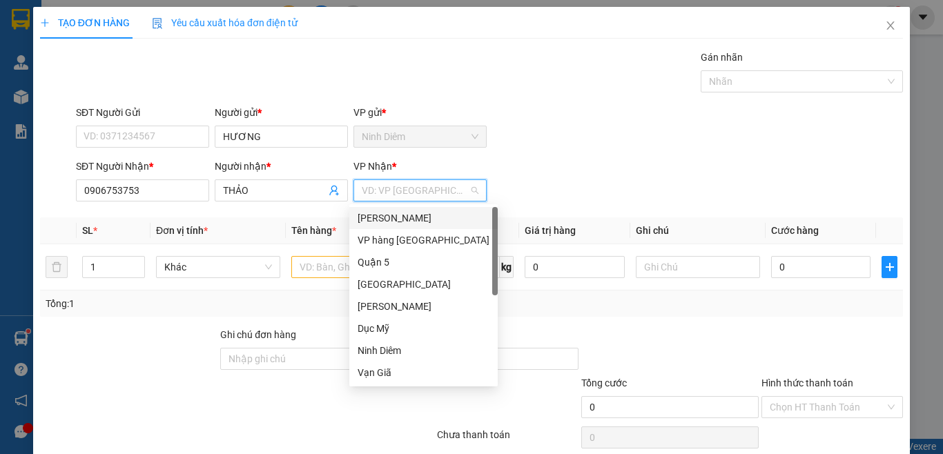
click at [407, 219] on div "[PERSON_NAME]" at bounding box center [424, 218] width 132 height 15
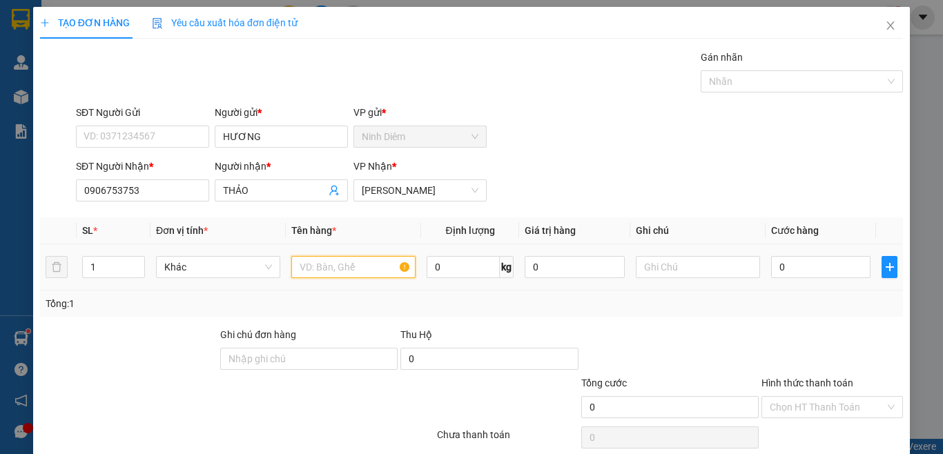
click at [360, 264] on input "text" at bounding box center [353, 267] width 124 height 22
type input "[GEOGRAPHIC_DATA]"
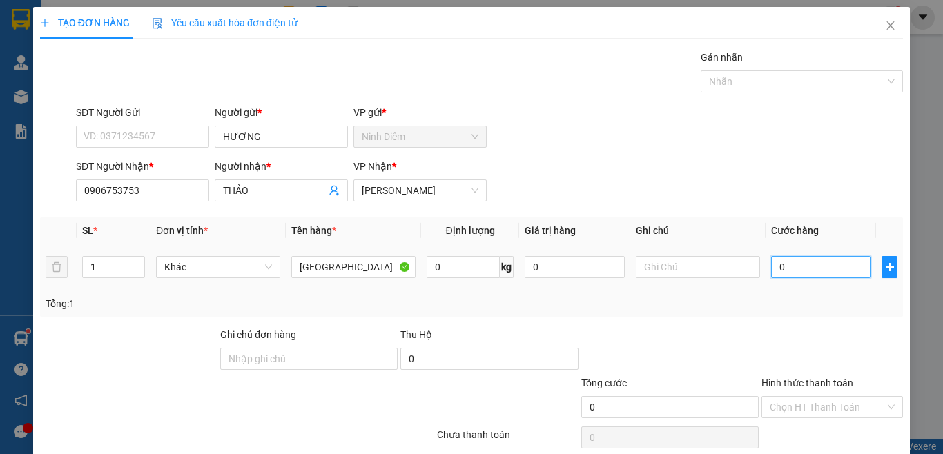
click at [798, 269] on input "0" at bounding box center [820, 267] width 99 height 22
type input "3"
type input "30"
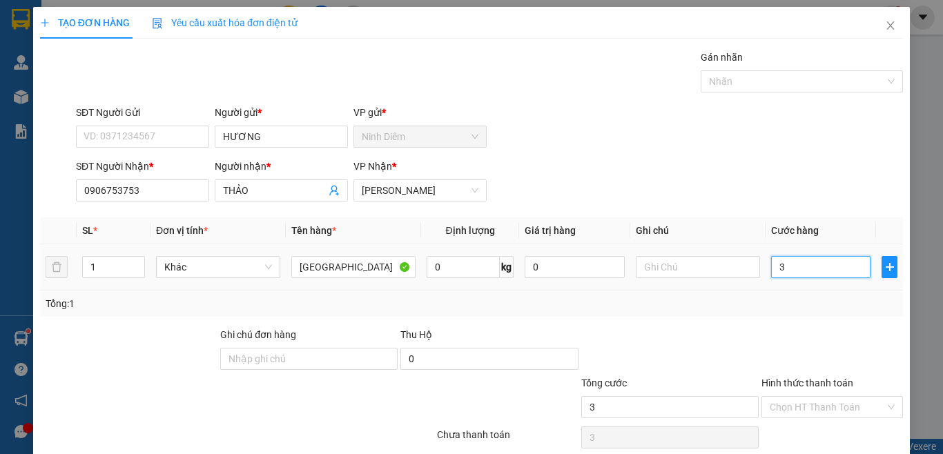
type input "30"
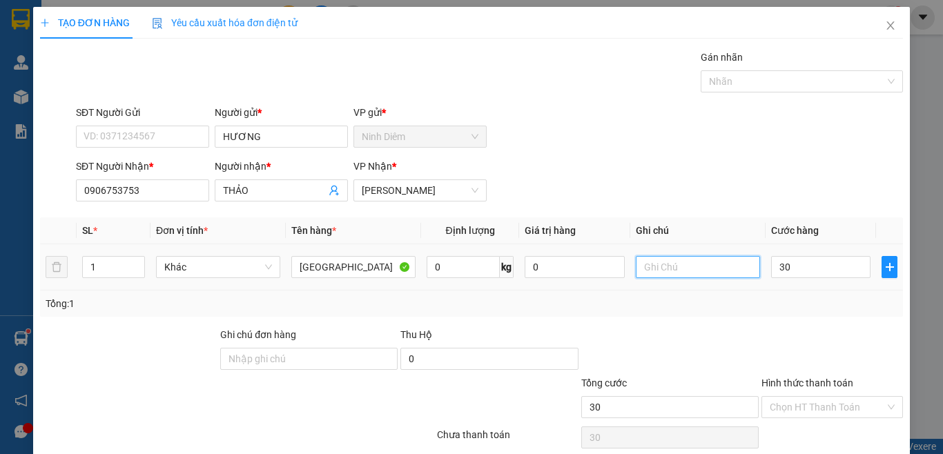
type input "30.000"
click at [651, 272] on input "text" at bounding box center [698, 267] width 124 height 22
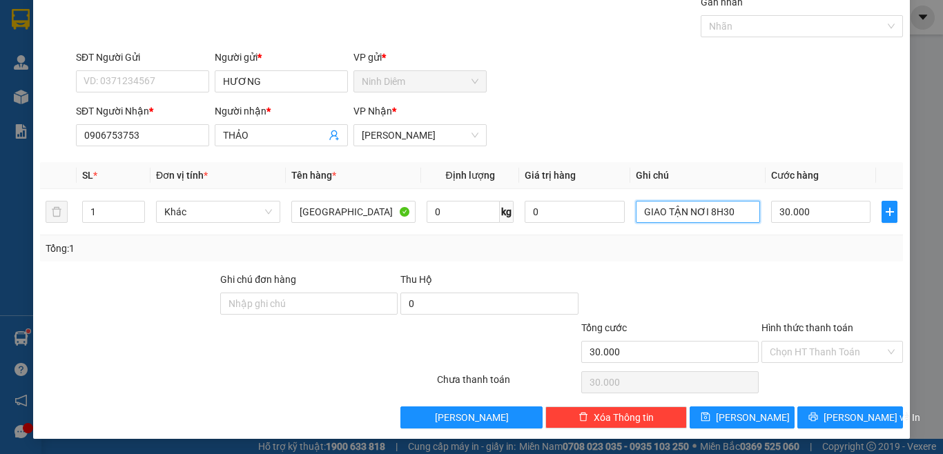
scroll to position [57, 0]
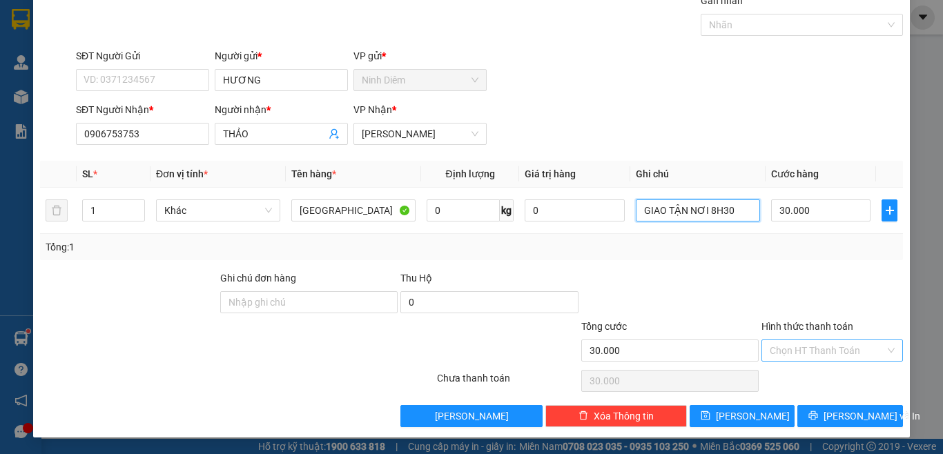
type input "GIAO TẬN NƠI 8H30"
click at [773, 356] on input "Hình thức thanh toán" at bounding box center [827, 350] width 115 height 21
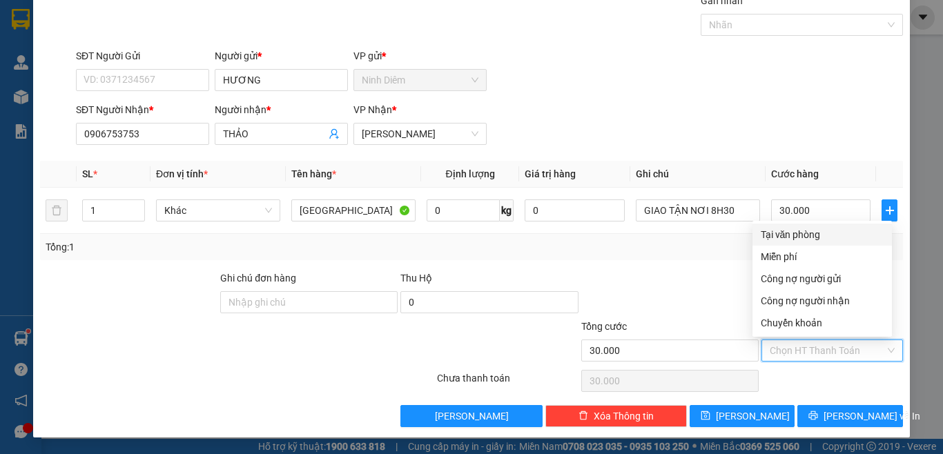
click at [797, 233] on div "Tại văn phòng" at bounding box center [822, 234] width 123 height 15
type input "0"
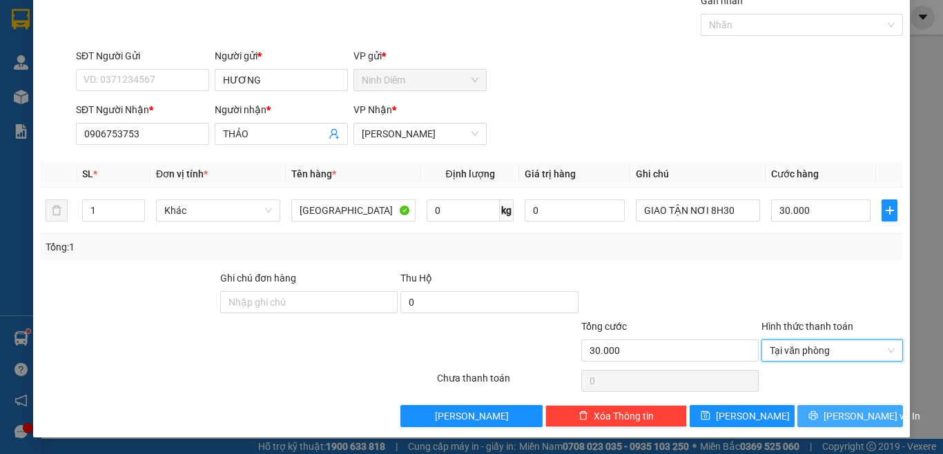
click at [847, 423] on span "[PERSON_NAME] và In" at bounding box center [872, 416] width 97 height 15
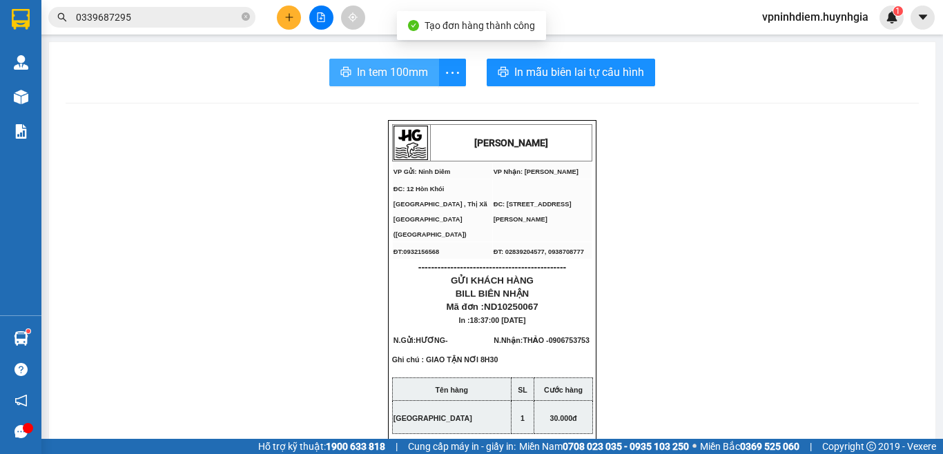
click at [362, 81] on span "In tem 100mm" at bounding box center [392, 72] width 71 height 17
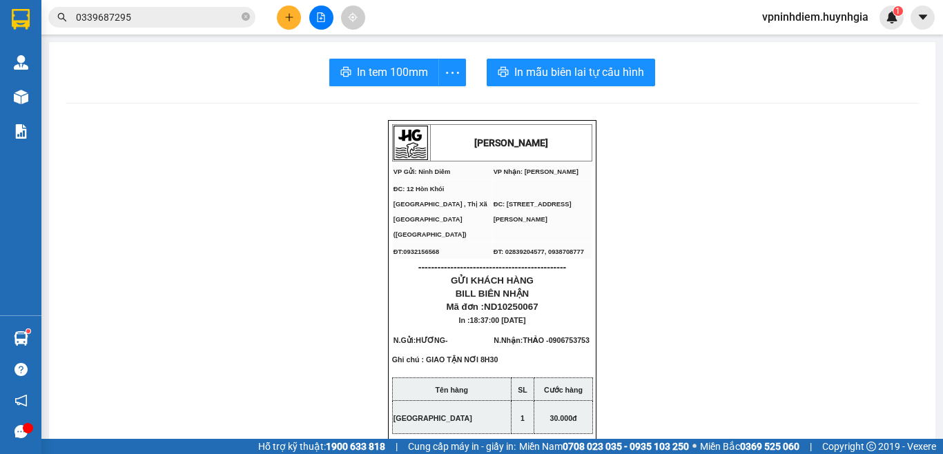
click at [321, 17] on icon "file-add" at bounding box center [321, 17] width 10 height 10
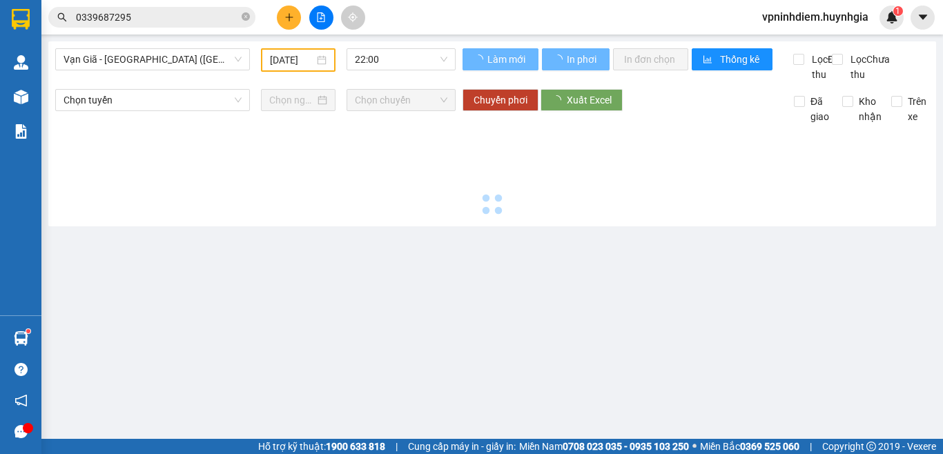
click at [279, 13] on button at bounding box center [289, 18] width 24 height 24
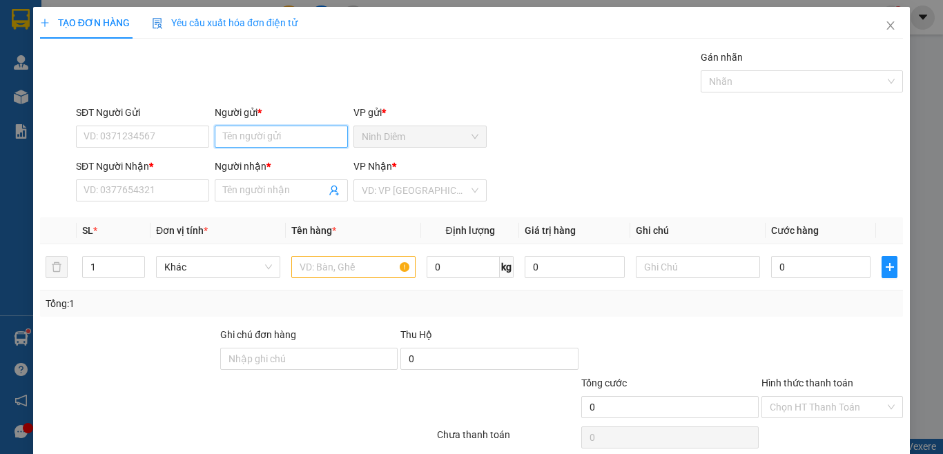
click at [244, 139] on input "Người gửi *" at bounding box center [281, 137] width 133 height 22
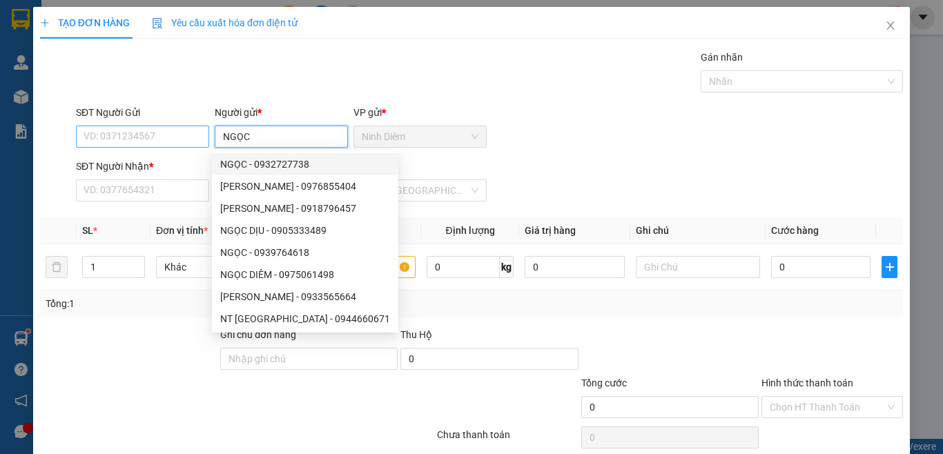
type input "NGỌC"
click at [150, 144] on input "SĐT Người Gửi" at bounding box center [142, 137] width 133 height 22
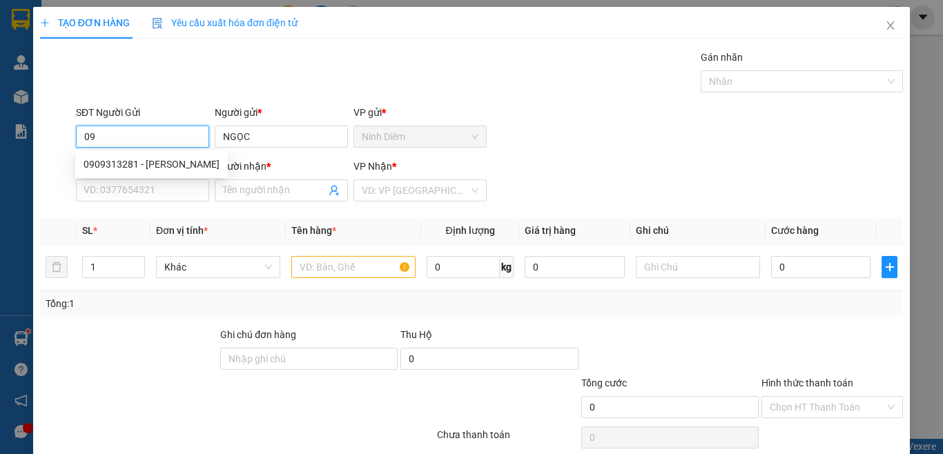
type input "0"
click at [154, 195] on input "SĐT Người Nhận *" at bounding box center [142, 191] width 133 height 22
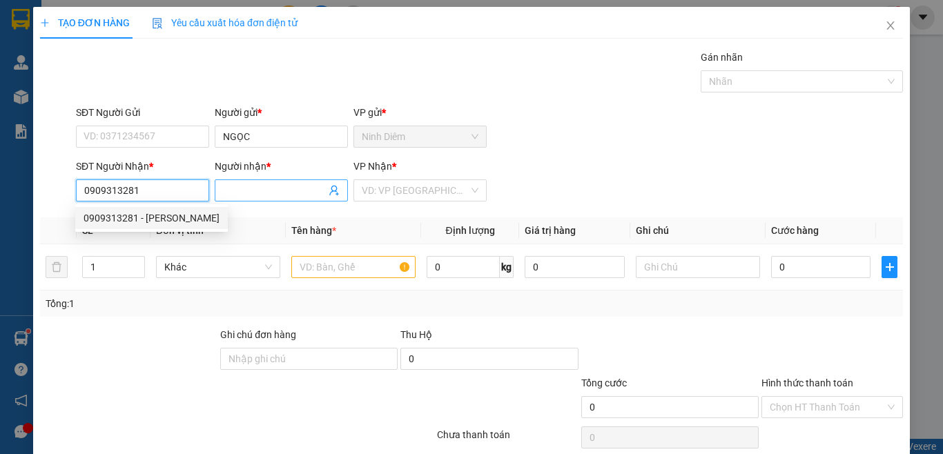
type input "0909313281"
click at [295, 198] on span at bounding box center [281, 191] width 133 height 22
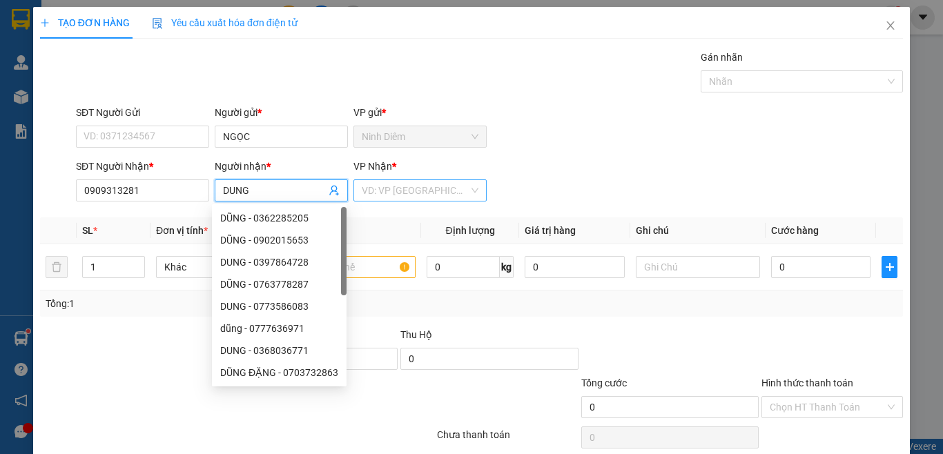
type input "DUNG"
click at [454, 196] on input "search" at bounding box center [415, 190] width 107 height 21
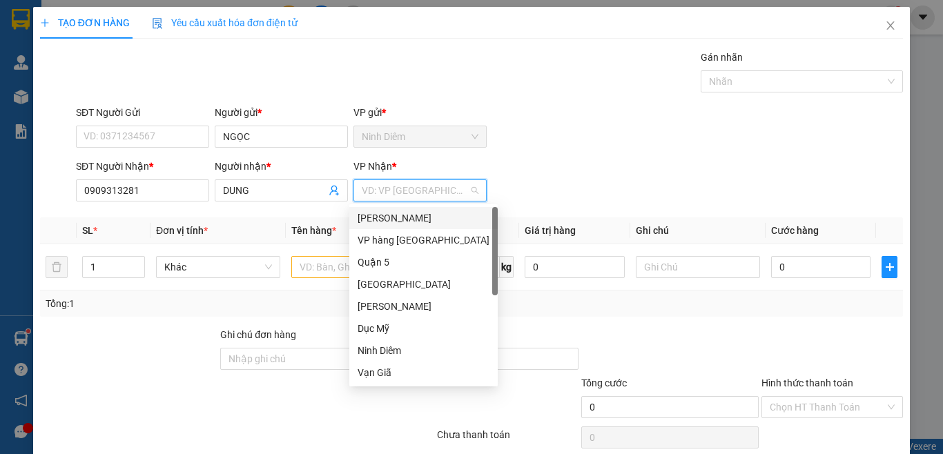
click at [431, 215] on div "[PERSON_NAME]" at bounding box center [424, 218] width 132 height 15
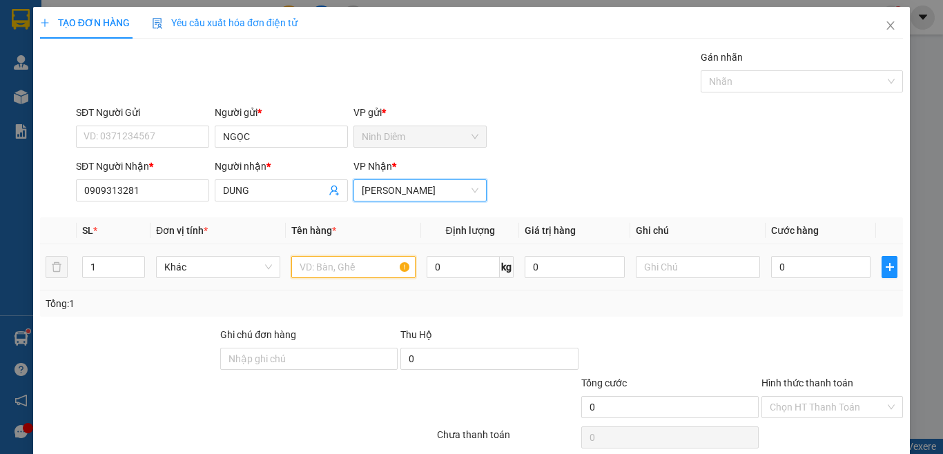
click at [313, 269] on input "text" at bounding box center [353, 267] width 124 height 22
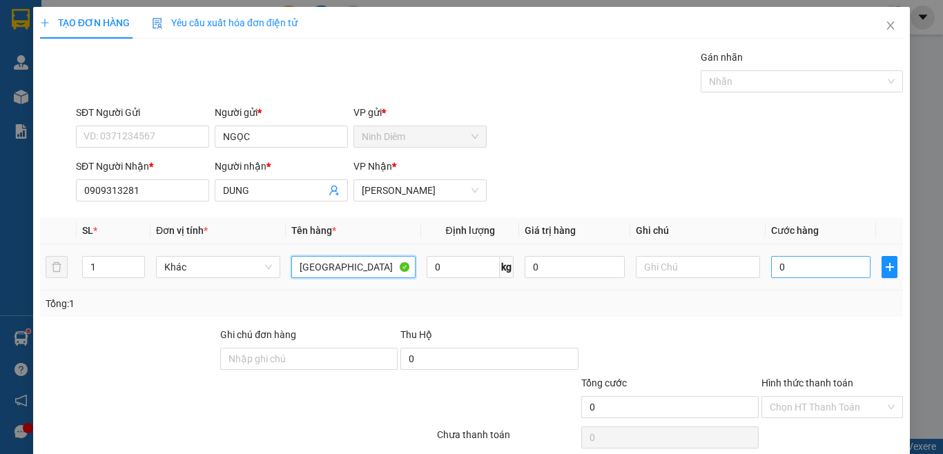
type input "[GEOGRAPHIC_DATA]"
click at [788, 269] on input "0" at bounding box center [820, 267] width 99 height 22
type input "5"
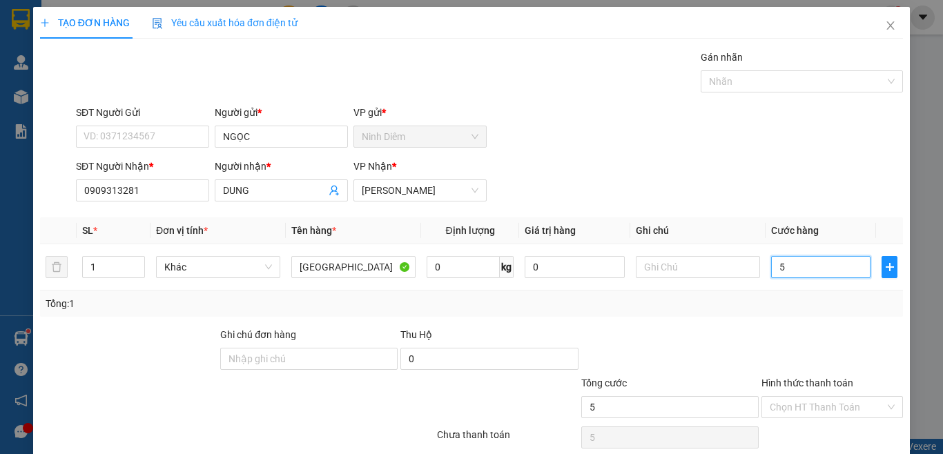
type input "50"
type input "50.000"
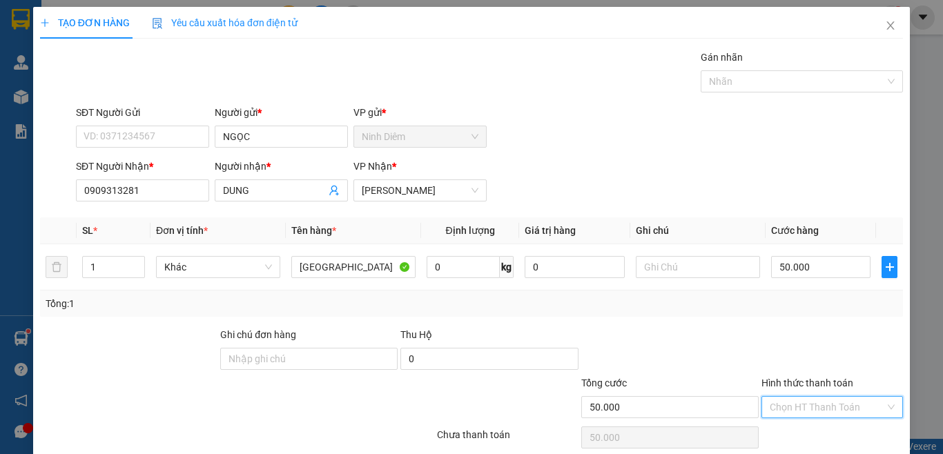
click at [799, 409] on input "Hình thức thanh toán" at bounding box center [827, 407] width 115 height 21
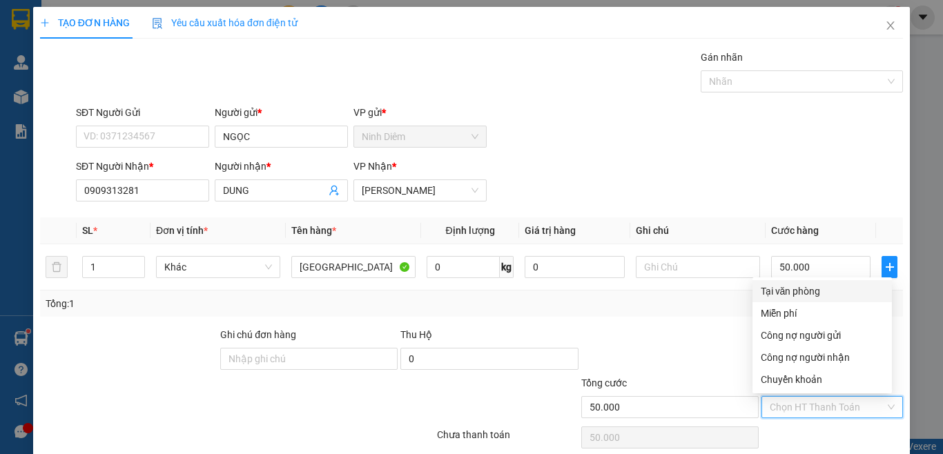
click at [802, 295] on div "Tại văn phòng" at bounding box center [822, 291] width 123 height 15
type input "0"
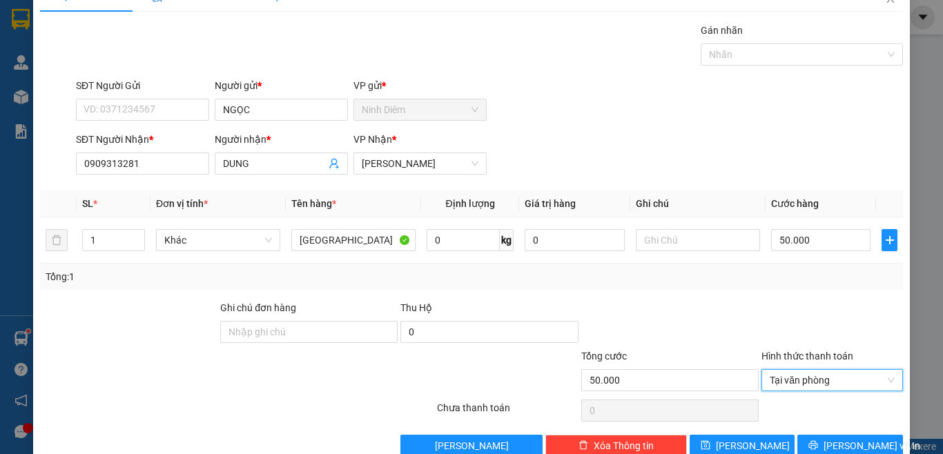
scroll to position [57, 0]
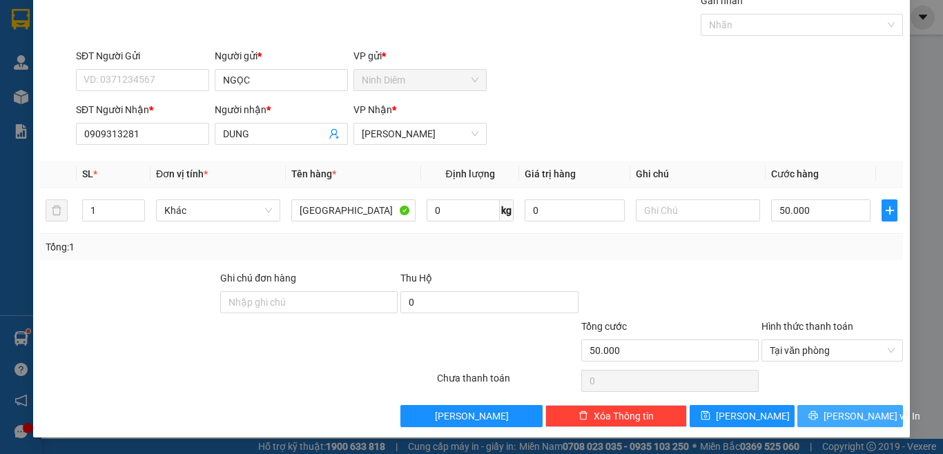
click at [818, 421] on span "printer" at bounding box center [813, 416] width 10 height 11
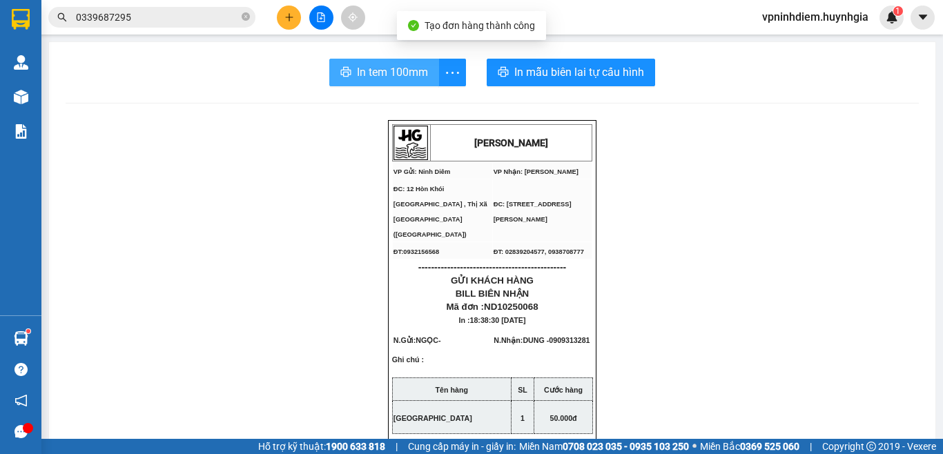
click at [376, 62] on button "In tem 100mm" at bounding box center [384, 73] width 110 height 28
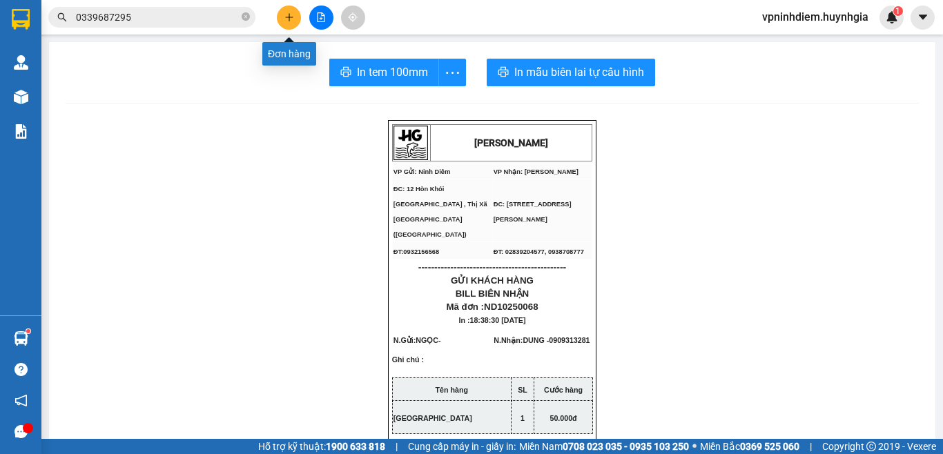
click at [291, 19] on icon "plus" at bounding box center [289, 17] width 10 height 10
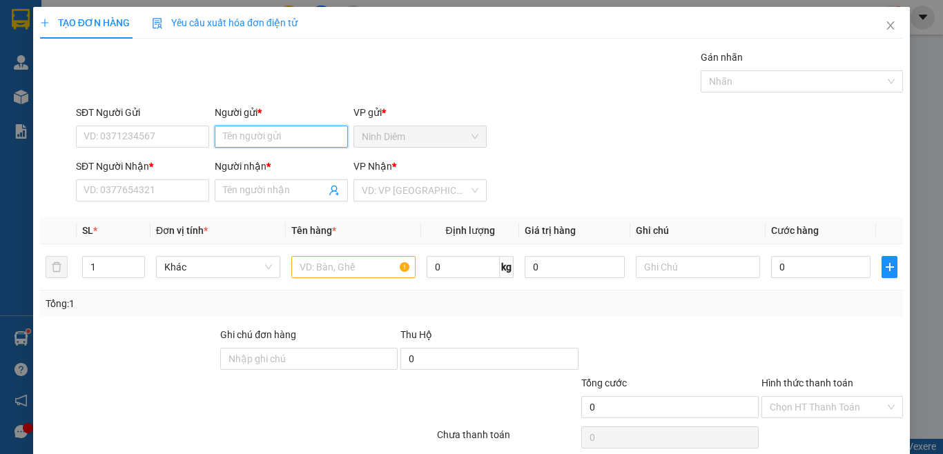
click at [235, 139] on input "Người gửi *" at bounding box center [281, 137] width 133 height 22
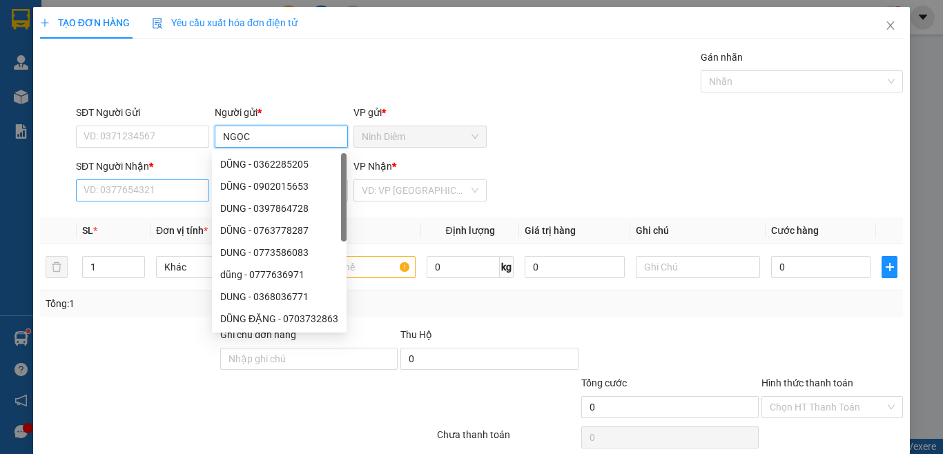
type input "NGỌC"
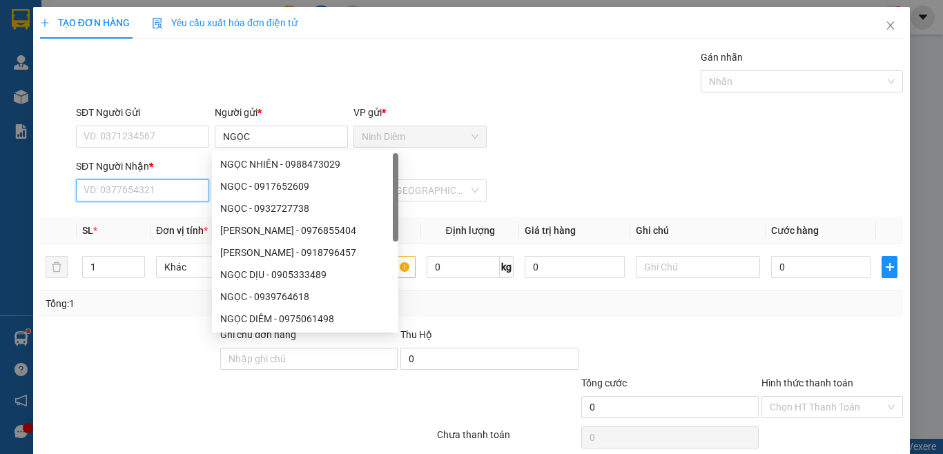
click at [155, 196] on input "SĐT Người Nhận *" at bounding box center [142, 191] width 133 height 22
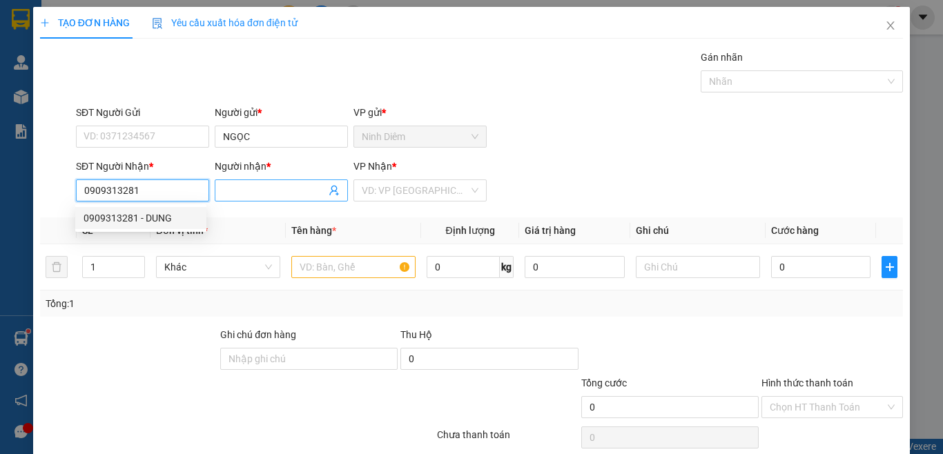
type input "0909313281"
click at [249, 191] on input "Người nhận *" at bounding box center [274, 190] width 103 height 15
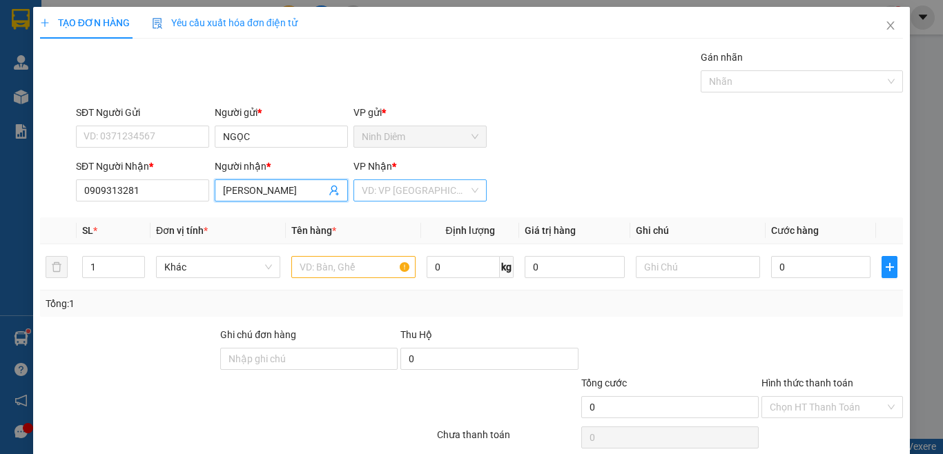
type input "[PERSON_NAME]"
click at [408, 184] on input "search" at bounding box center [415, 190] width 107 height 21
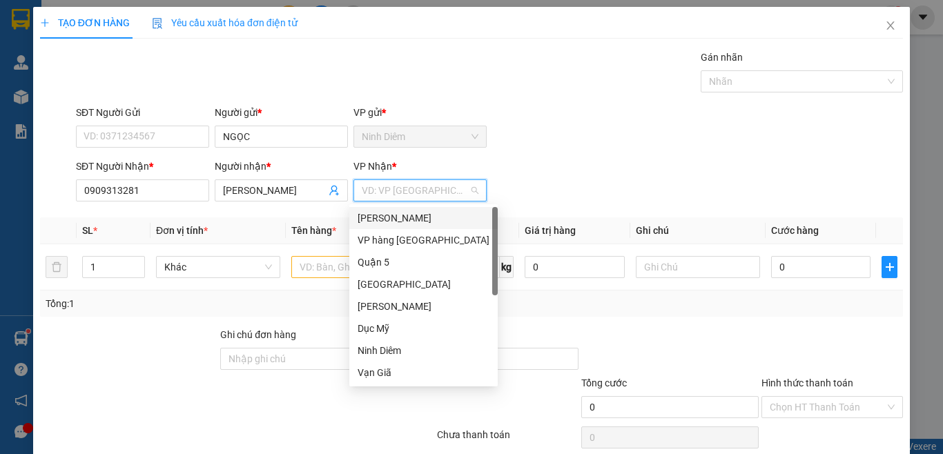
click at [403, 219] on div "[PERSON_NAME]" at bounding box center [424, 218] width 132 height 15
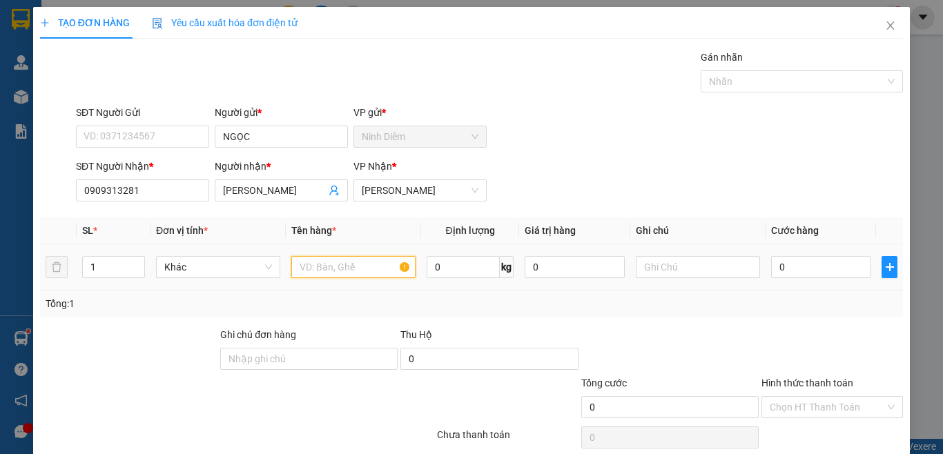
click at [356, 271] on input "text" at bounding box center [353, 267] width 124 height 22
type input "[GEOGRAPHIC_DATA]"
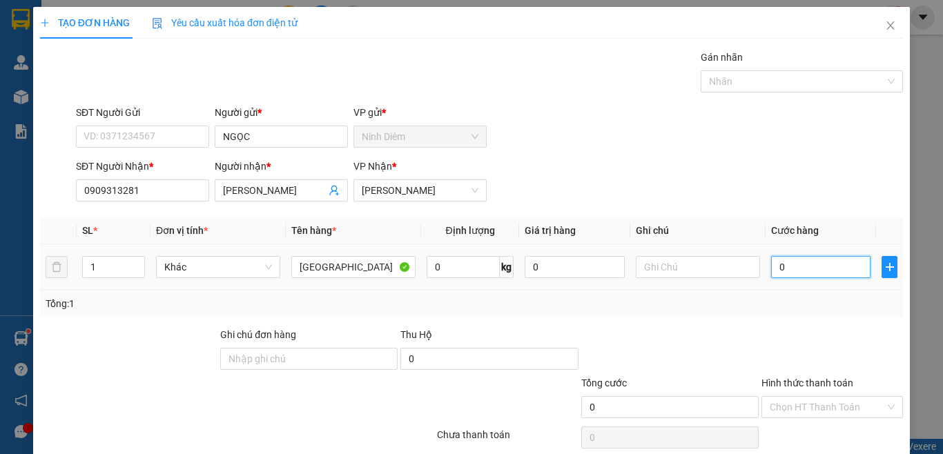
click at [800, 261] on input "0" at bounding box center [820, 267] width 99 height 22
type input "3"
type input "30"
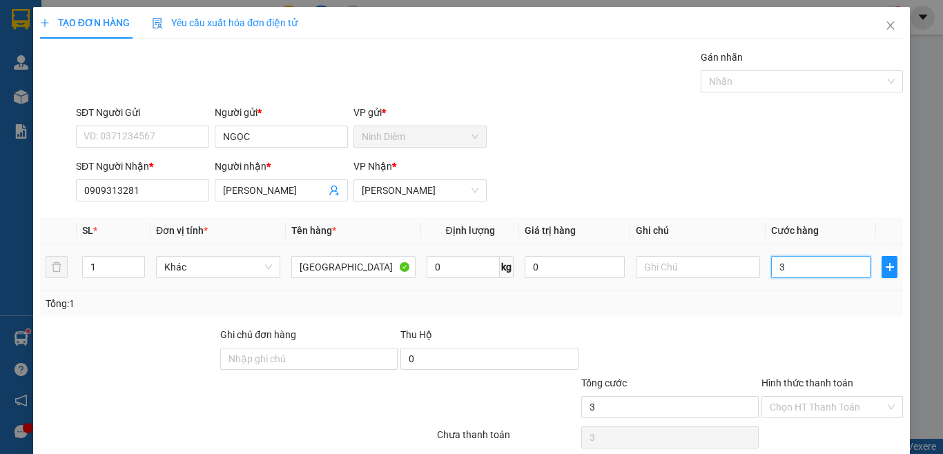
type input "30"
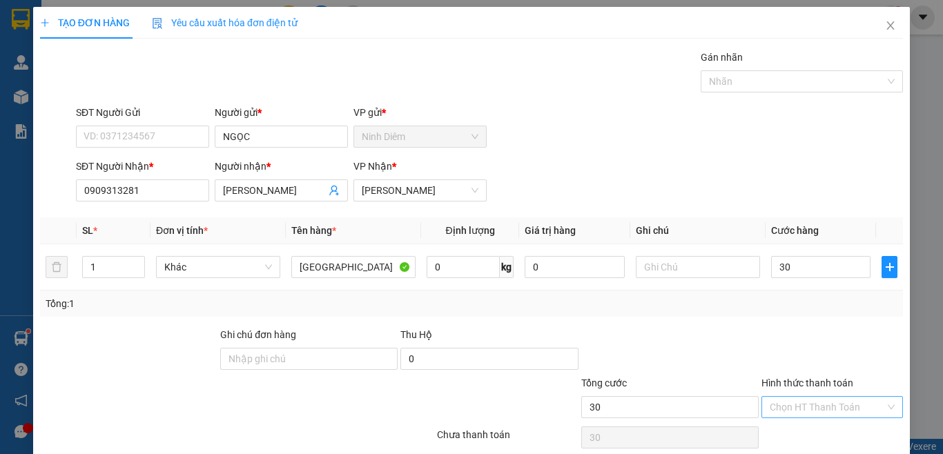
type input "30.000"
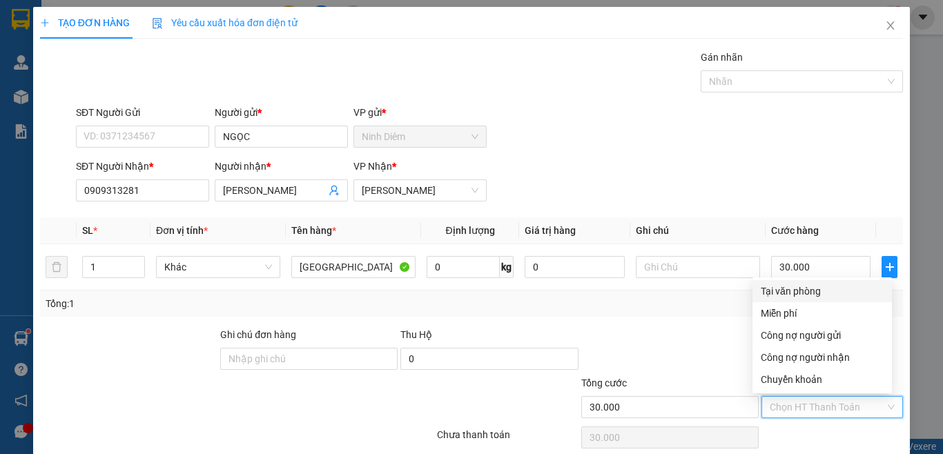
click at [799, 408] on input "Hình thức thanh toán" at bounding box center [827, 407] width 115 height 21
click at [782, 292] on div "Tại văn phòng" at bounding box center [822, 291] width 123 height 15
type input "0"
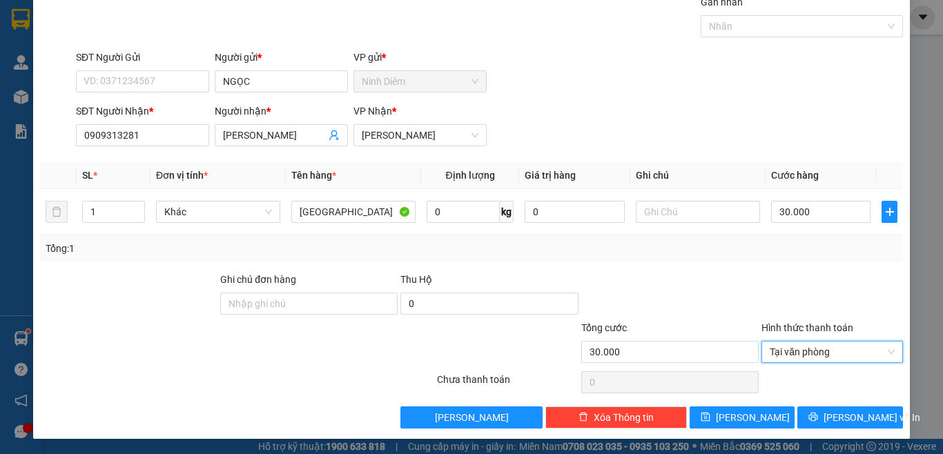
scroll to position [57, 0]
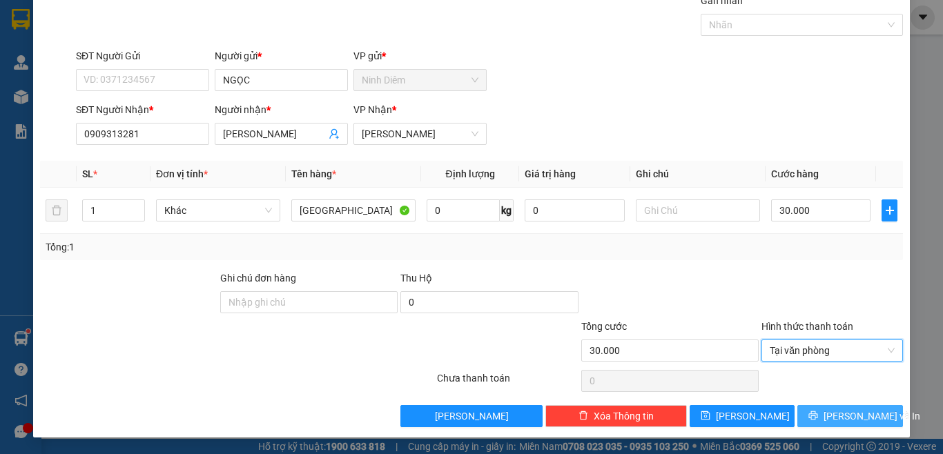
click at [835, 416] on span "[PERSON_NAME] và In" at bounding box center [872, 416] width 97 height 15
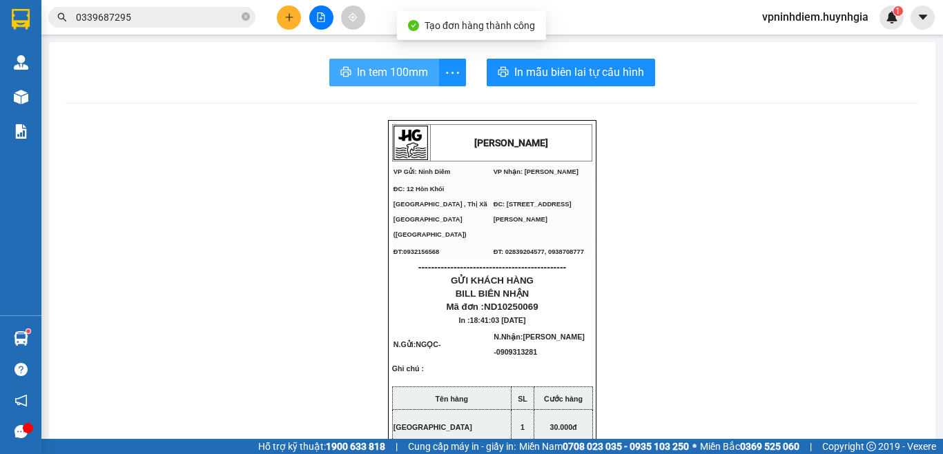
click at [386, 69] on span "In tem 100mm" at bounding box center [392, 72] width 71 height 17
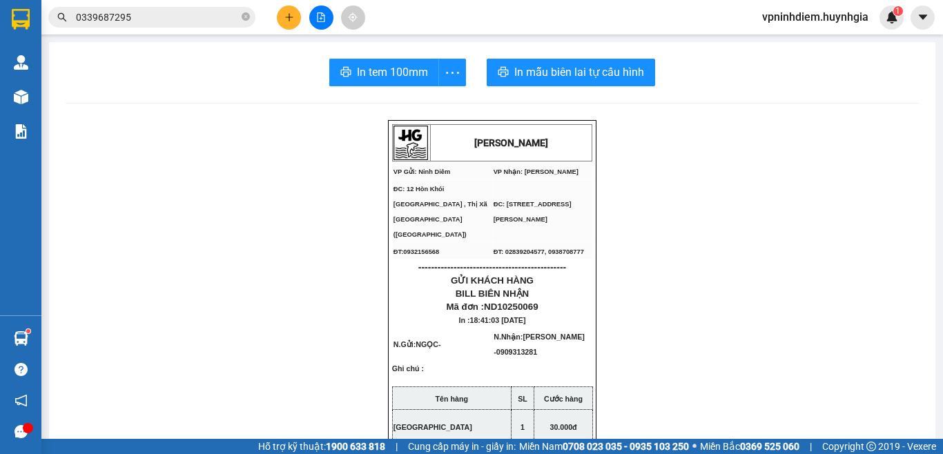
click at [289, 22] on button at bounding box center [289, 18] width 24 height 24
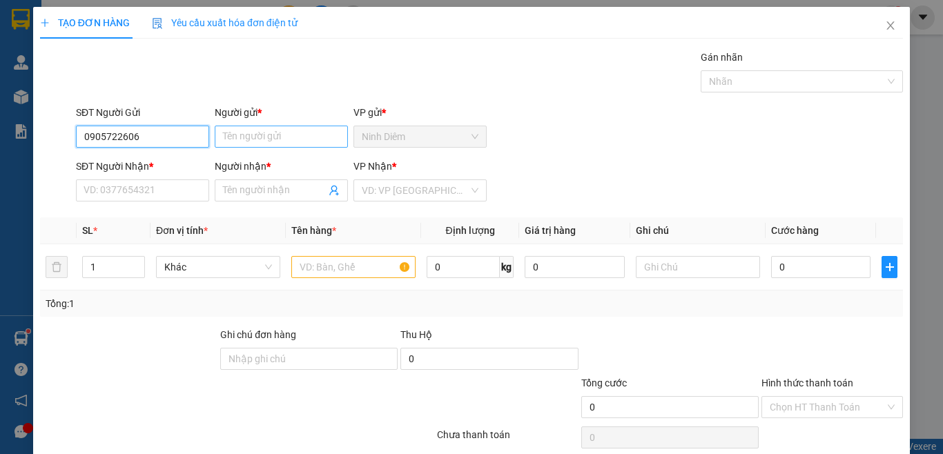
type input "0905722606"
click at [273, 140] on input "Người gửi *" at bounding box center [281, 137] width 133 height 22
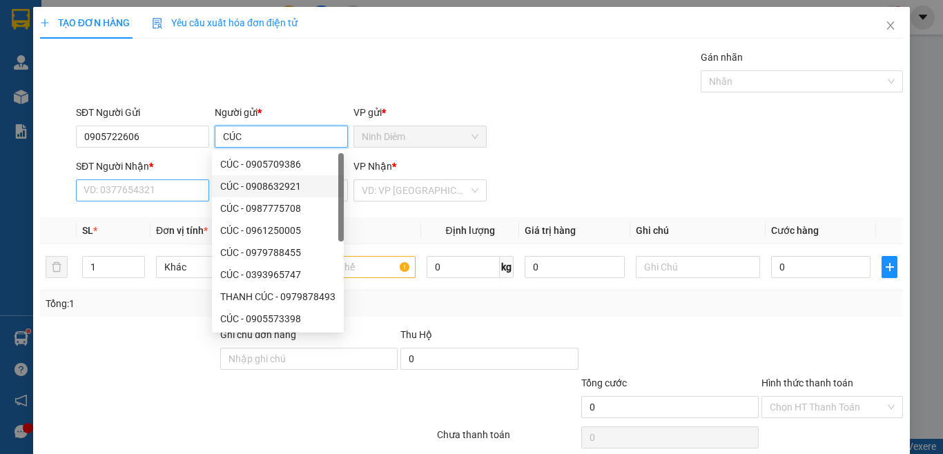
type input "CÚC"
click at [115, 195] on input "SĐT Người Nhận *" at bounding box center [142, 191] width 133 height 22
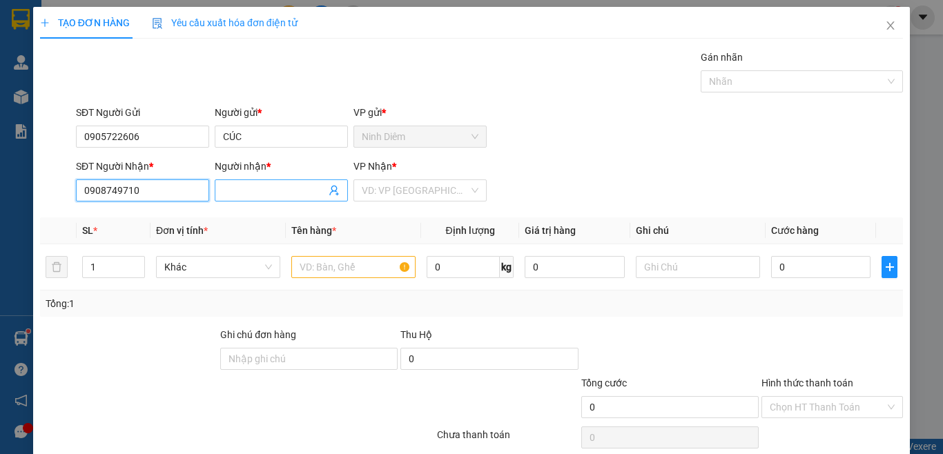
type input "0908749710"
click at [278, 197] on input "Người nhận *" at bounding box center [274, 190] width 103 height 15
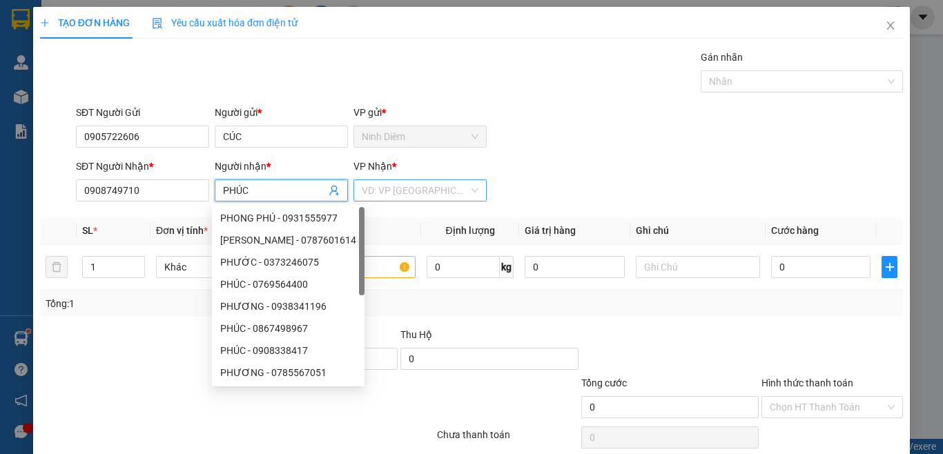
type input "PHÚC"
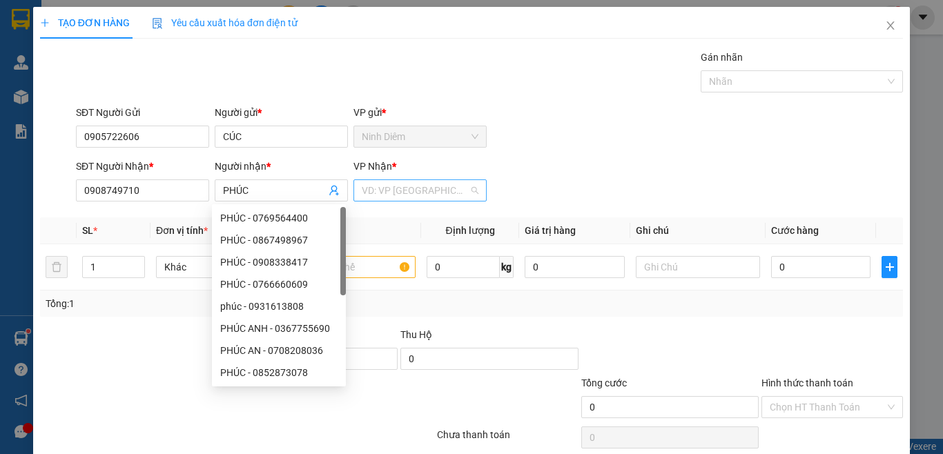
click at [415, 193] on input "search" at bounding box center [415, 190] width 107 height 21
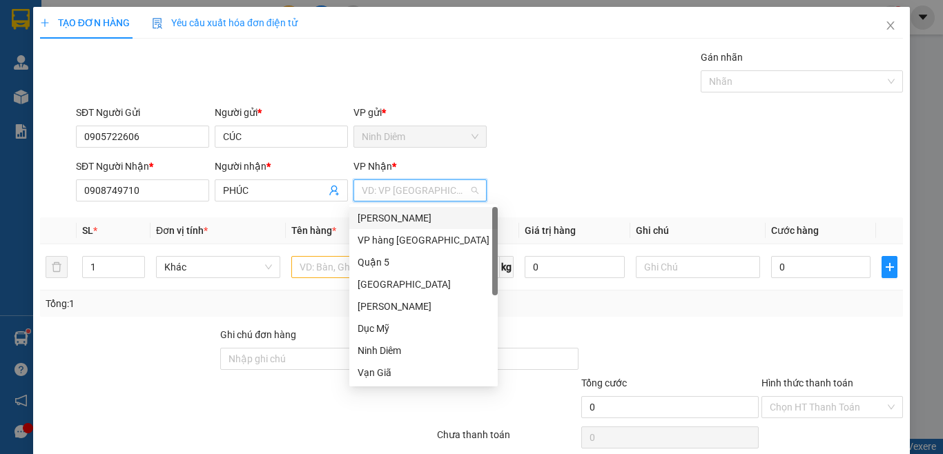
click at [409, 213] on div "[PERSON_NAME]" at bounding box center [424, 218] width 132 height 15
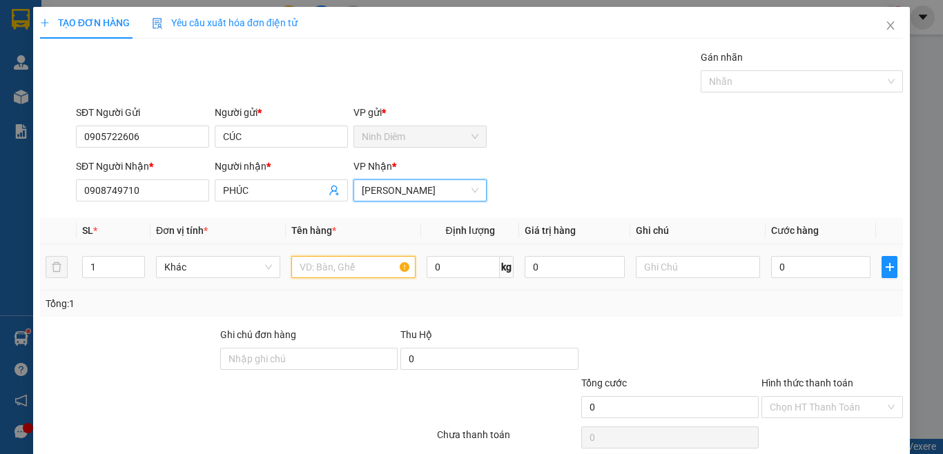
click at [312, 278] on input "text" at bounding box center [353, 267] width 124 height 22
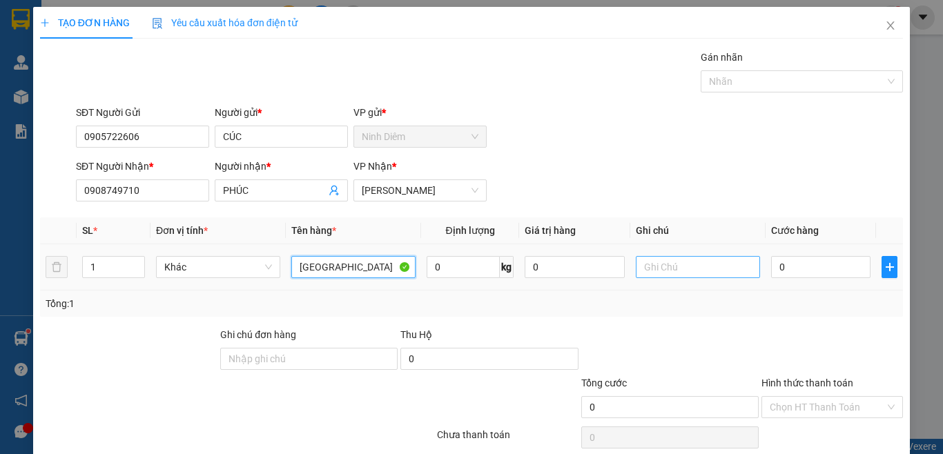
type input "[GEOGRAPHIC_DATA]"
click at [682, 273] on input "text" at bounding box center [698, 267] width 124 height 22
type input "GIAO TẬN NƠI"
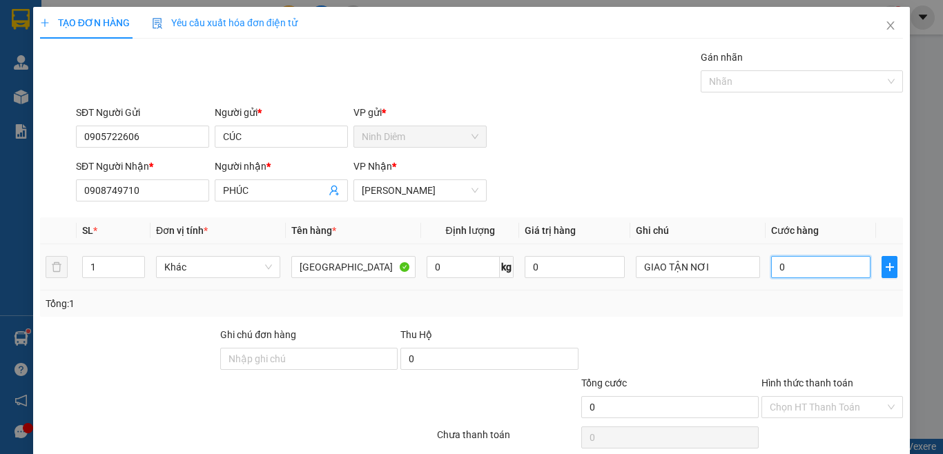
click at [784, 271] on input "0" at bounding box center [820, 267] width 99 height 22
type input "7"
type input "70"
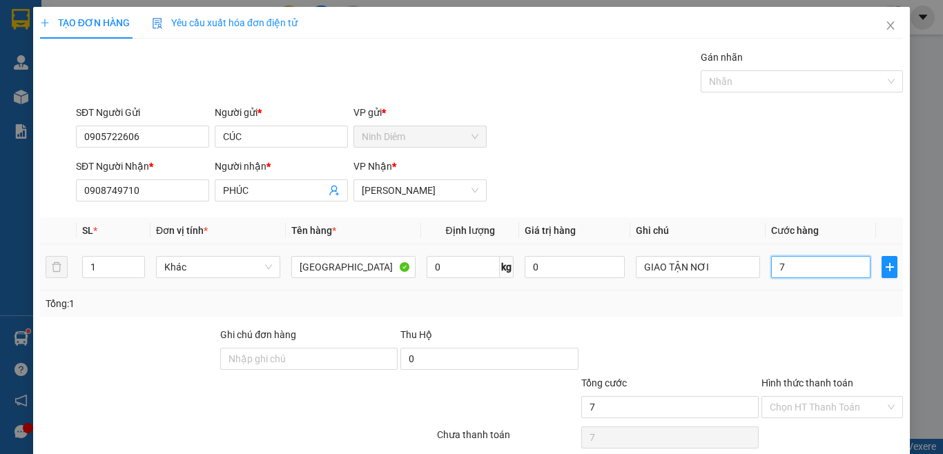
type input "70"
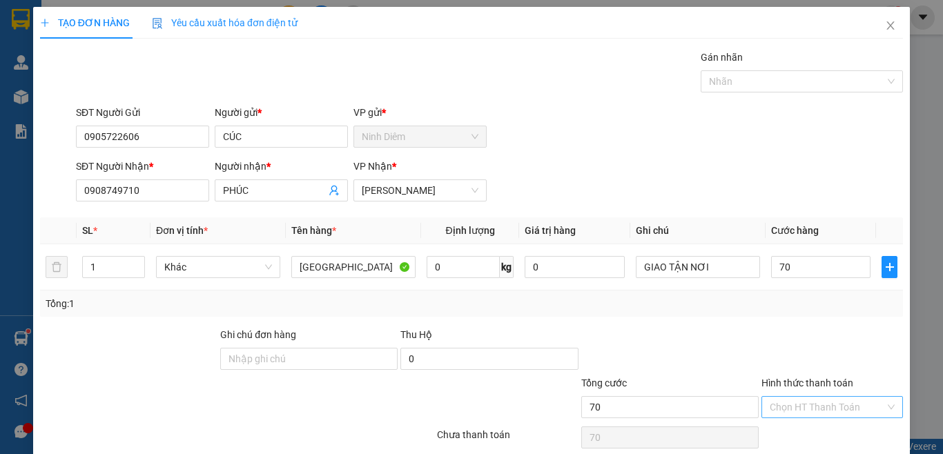
type input "70.000"
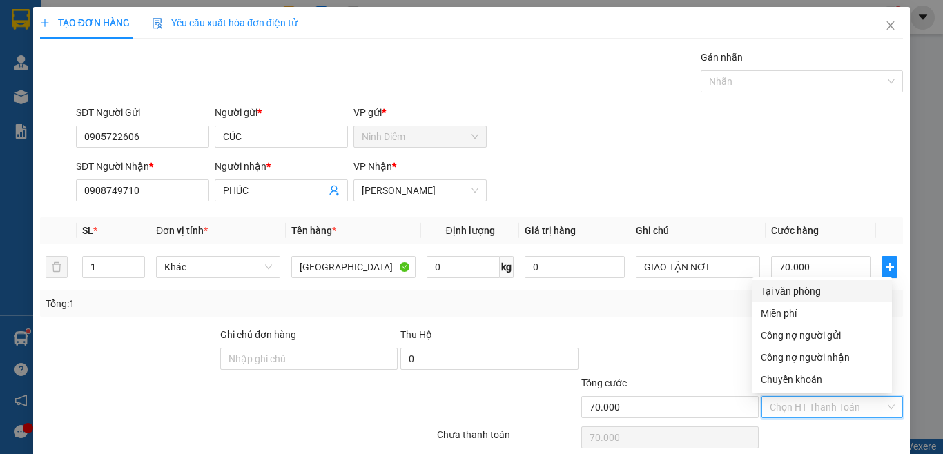
click at [799, 407] on input "Hình thức thanh toán" at bounding box center [827, 407] width 115 height 21
click at [797, 290] on div "Tại văn phòng" at bounding box center [822, 291] width 123 height 15
type input "0"
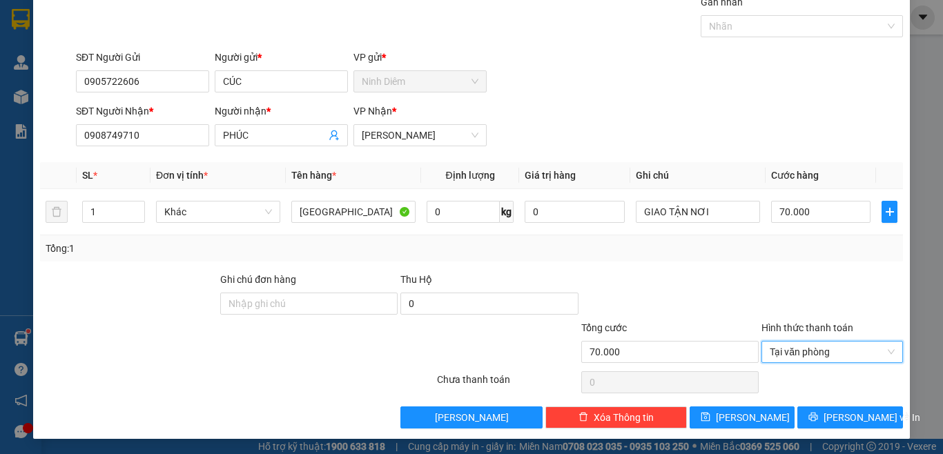
scroll to position [57, 0]
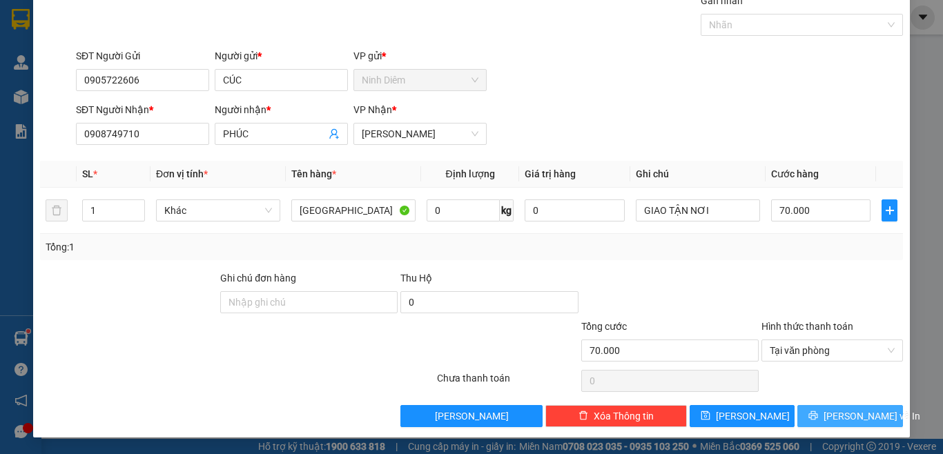
click at [826, 419] on button "[PERSON_NAME] và In" at bounding box center [850, 416] width 106 height 22
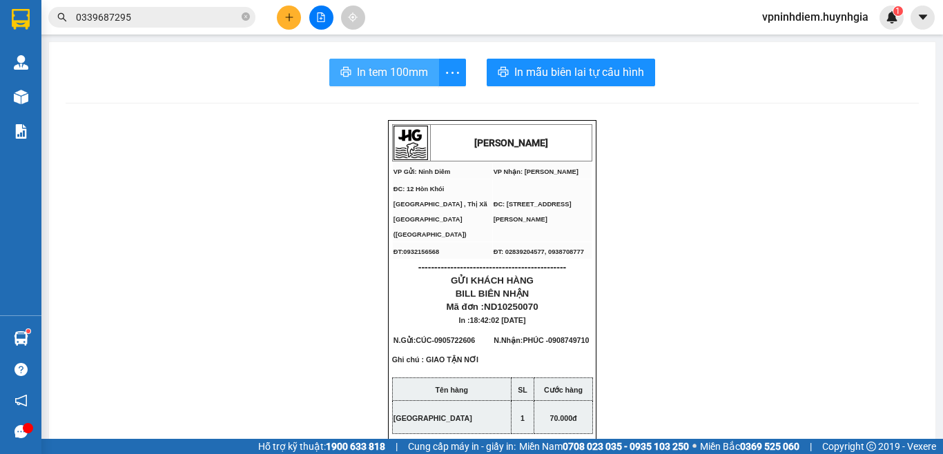
click at [368, 72] on span "In tem 100mm" at bounding box center [392, 72] width 71 height 17
click at [383, 71] on span "In tem 100mm" at bounding box center [392, 72] width 71 height 17
drag, startPoint x: 286, startPoint y: 21, endPoint x: 261, endPoint y: 224, distance: 204.5
click at [261, 224] on section "Kết quả tìm kiếm ( 2 ) Bộ lọc Mã ĐH Trạng thái Món hàng Thu hộ Tổng cước Chưa c…" at bounding box center [471, 227] width 943 height 454
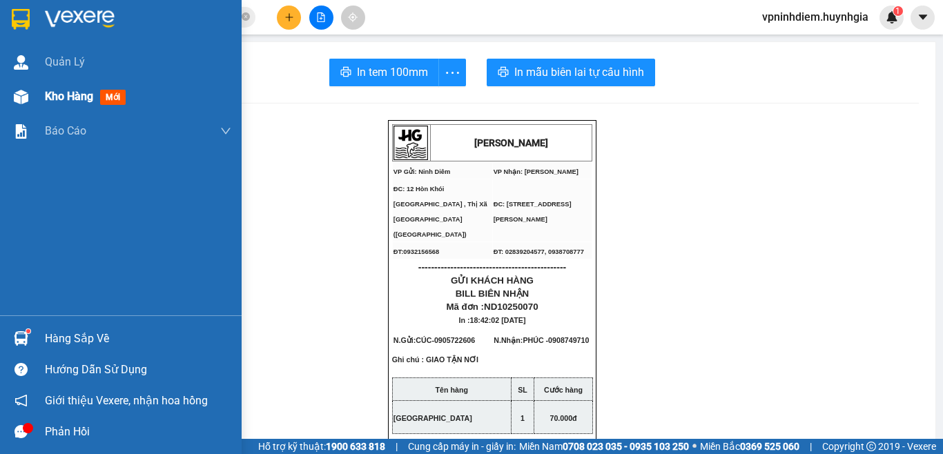
click at [66, 94] on span "Kho hàng" at bounding box center [69, 96] width 48 height 13
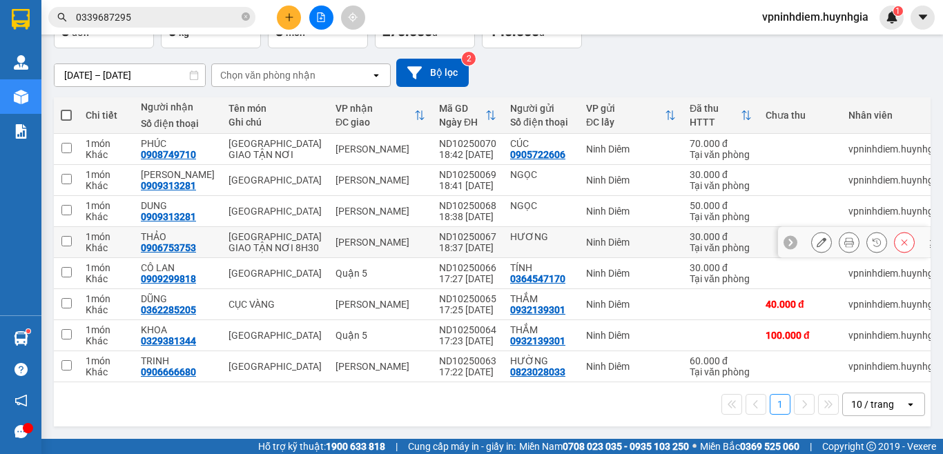
scroll to position [119, 0]
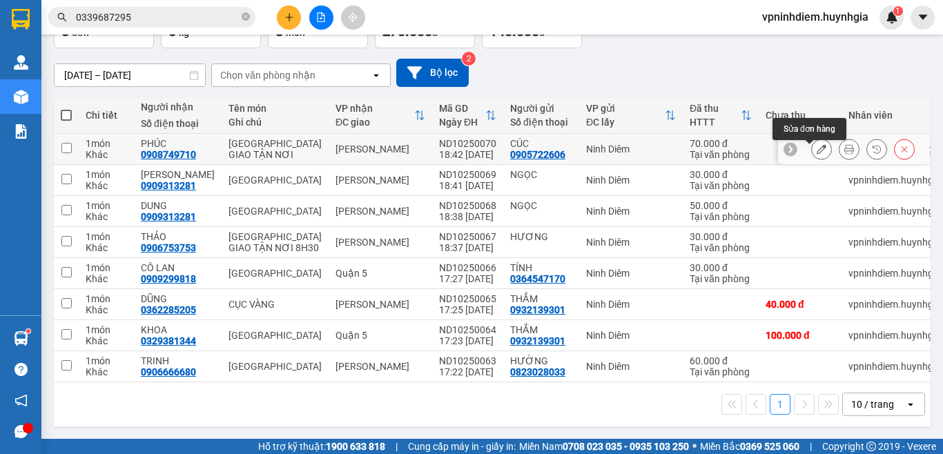
click at [817, 144] on icon at bounding box center [822, 149] width 10 height 10
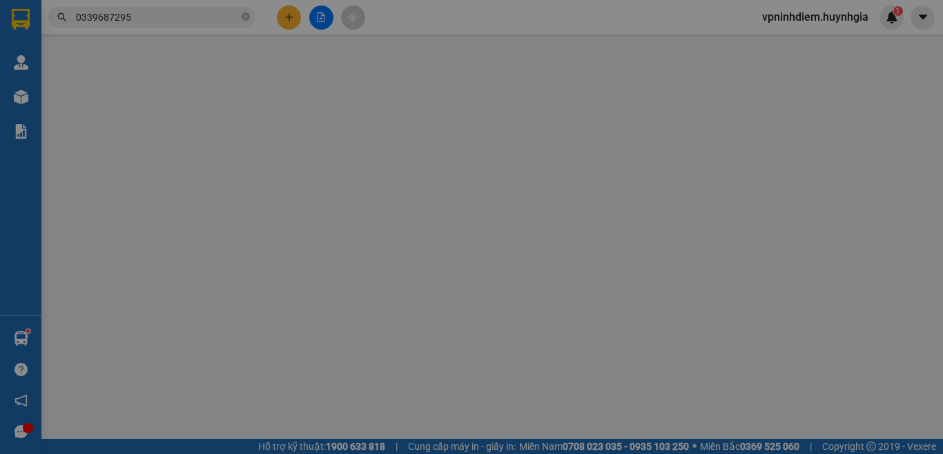
type input "0905722606"
type input "CÚC"
type input "0908749710"
type input "PHÚC"
type input "70.000"
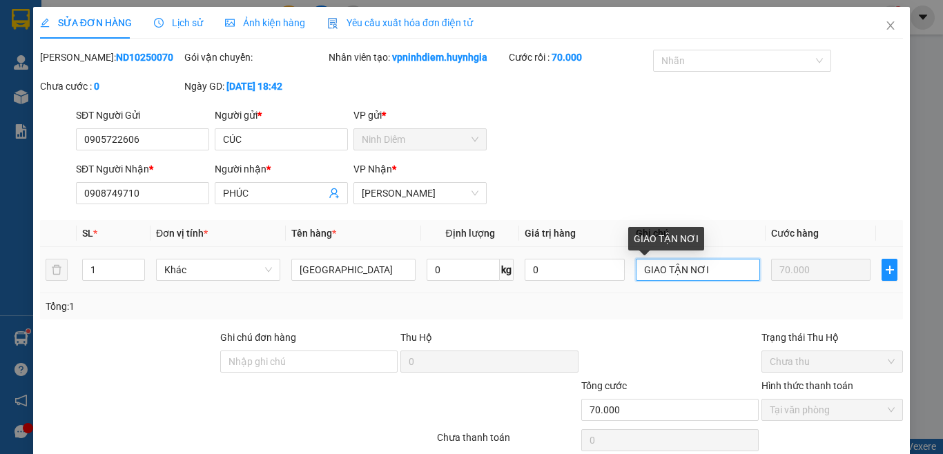
click at [733, 263] on input "GIAO TẬN NƠI" at bounding box center [698, 270] width 124 height 22
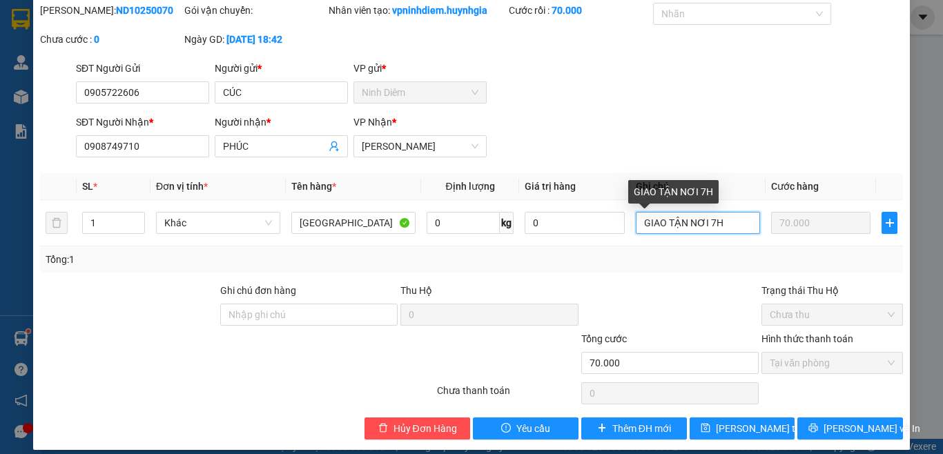
scroll to position [59, 0]
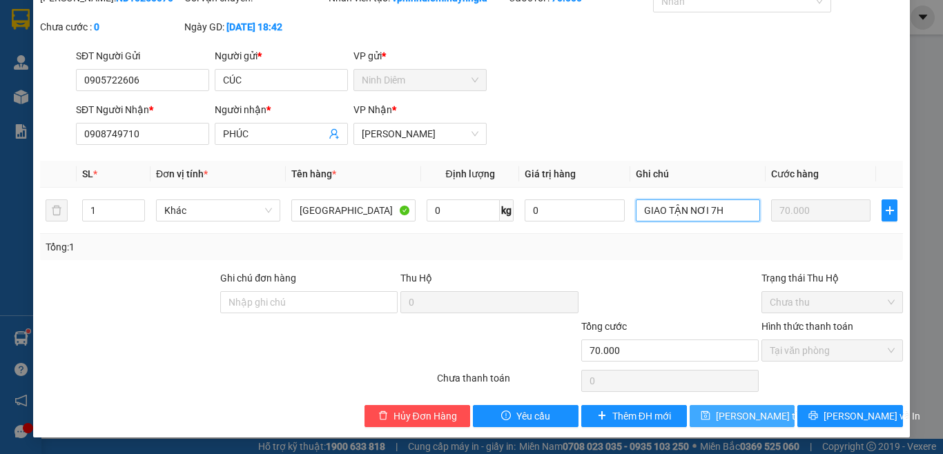
type input "GIAO TẬN NƠI 7H"
click at [752, 415] on span "[PERSON_NAME] thay đổi" at bounding box center [771, 416] width 110 height 15
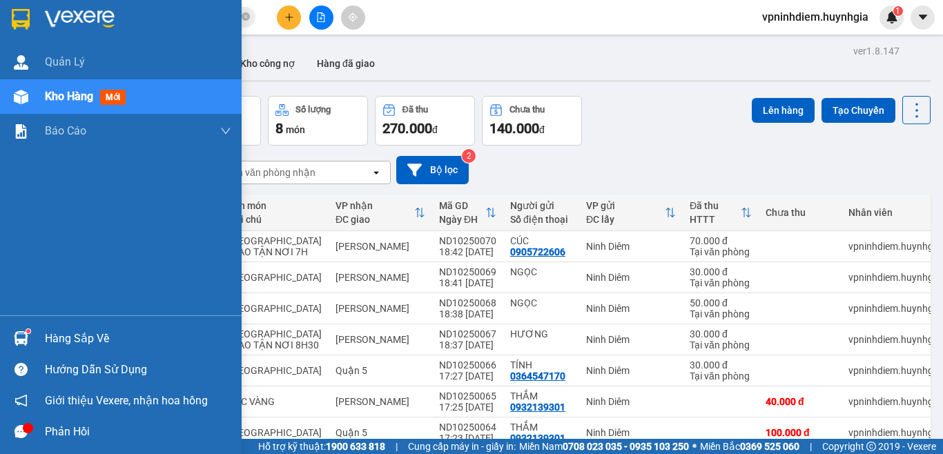
click at [72, 336] on div "Hàng sắp về" at bounding box center [138, 339] width 186 height 21
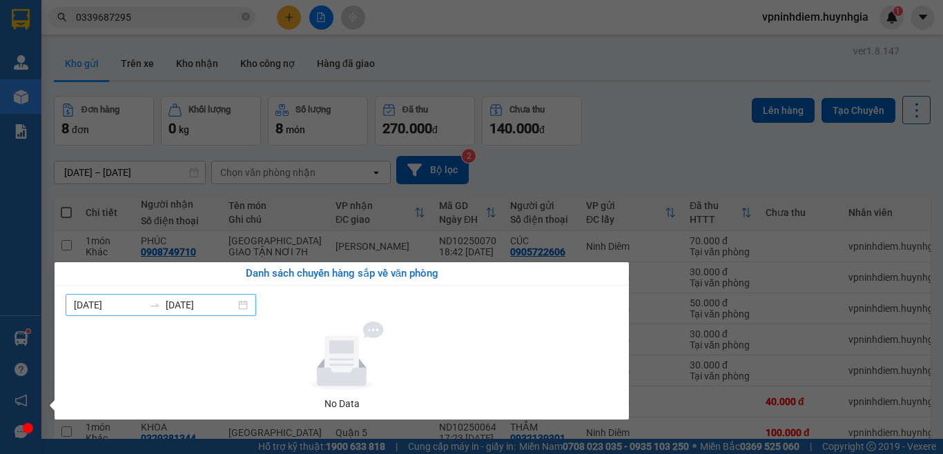
click at [253, 308] on div "[DATE] [DATE]" at bounding box center [161, 305] width 191 height 22
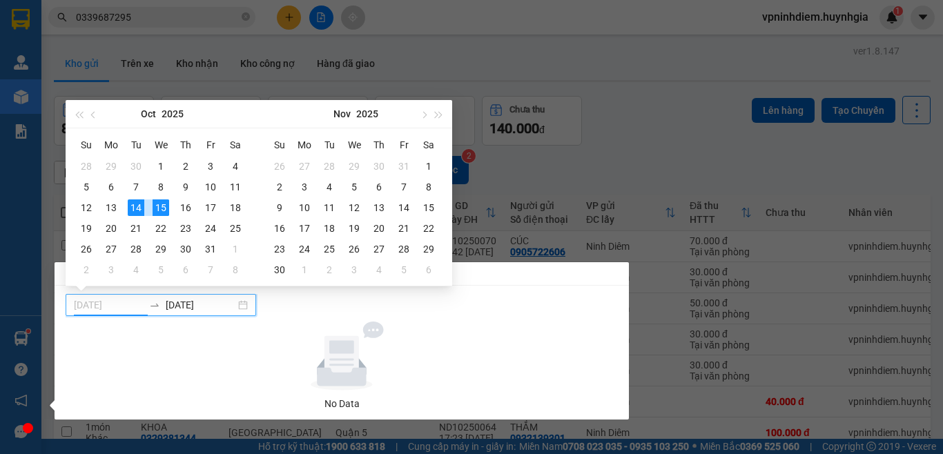
type input "[DATE]"
click at [159, 209] on div "15" at bounding box center [161, 208] width 17 height 17
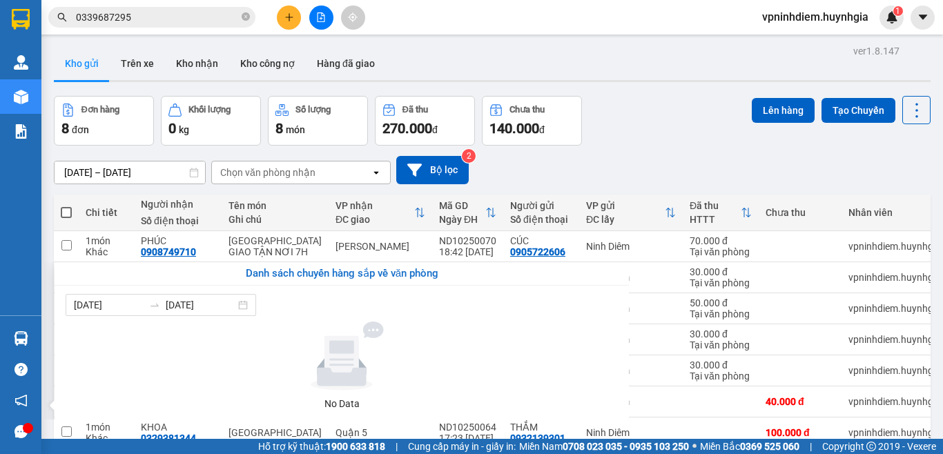
click at [704, 150] on section "Kết quả tìm kiếm ( 2 ) Bộ lọc Mã ĐH Trạng thái Món hàng Thu hộ Tổng cước Chưa c…" at bounding box center [471, 227] width 943 height 454
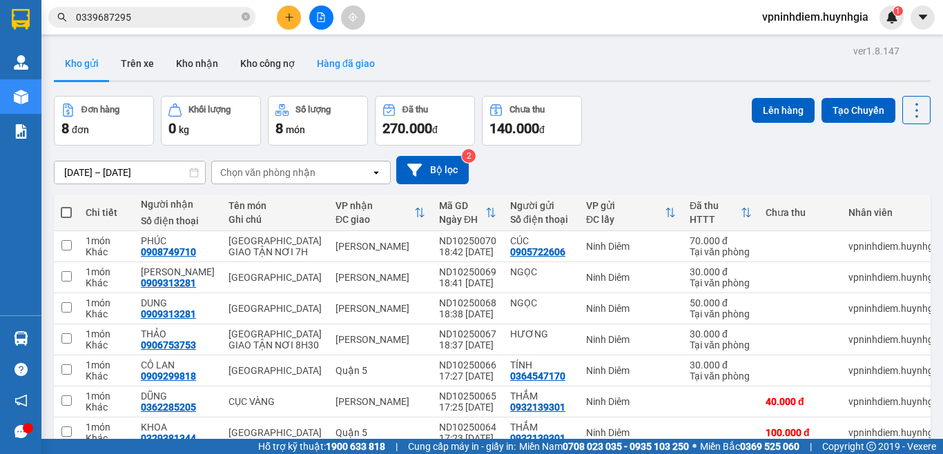
click at [336, 68] on button "Hàng đã giao" at bounding box center [346, 63] width 80 height 33
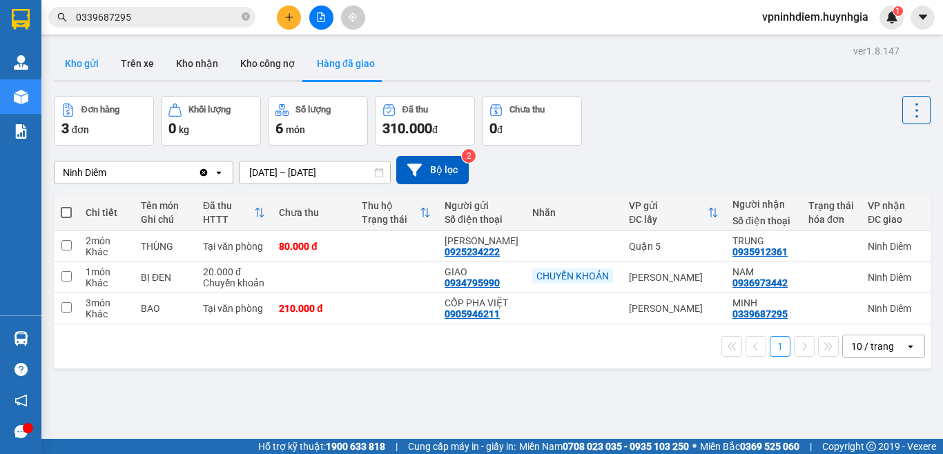
click at [95, 65] on button "Kho gửi" at bounding box center [82, 63] width 56 height 33
